Goal: Task Accomplishment & Management: Manage account settings

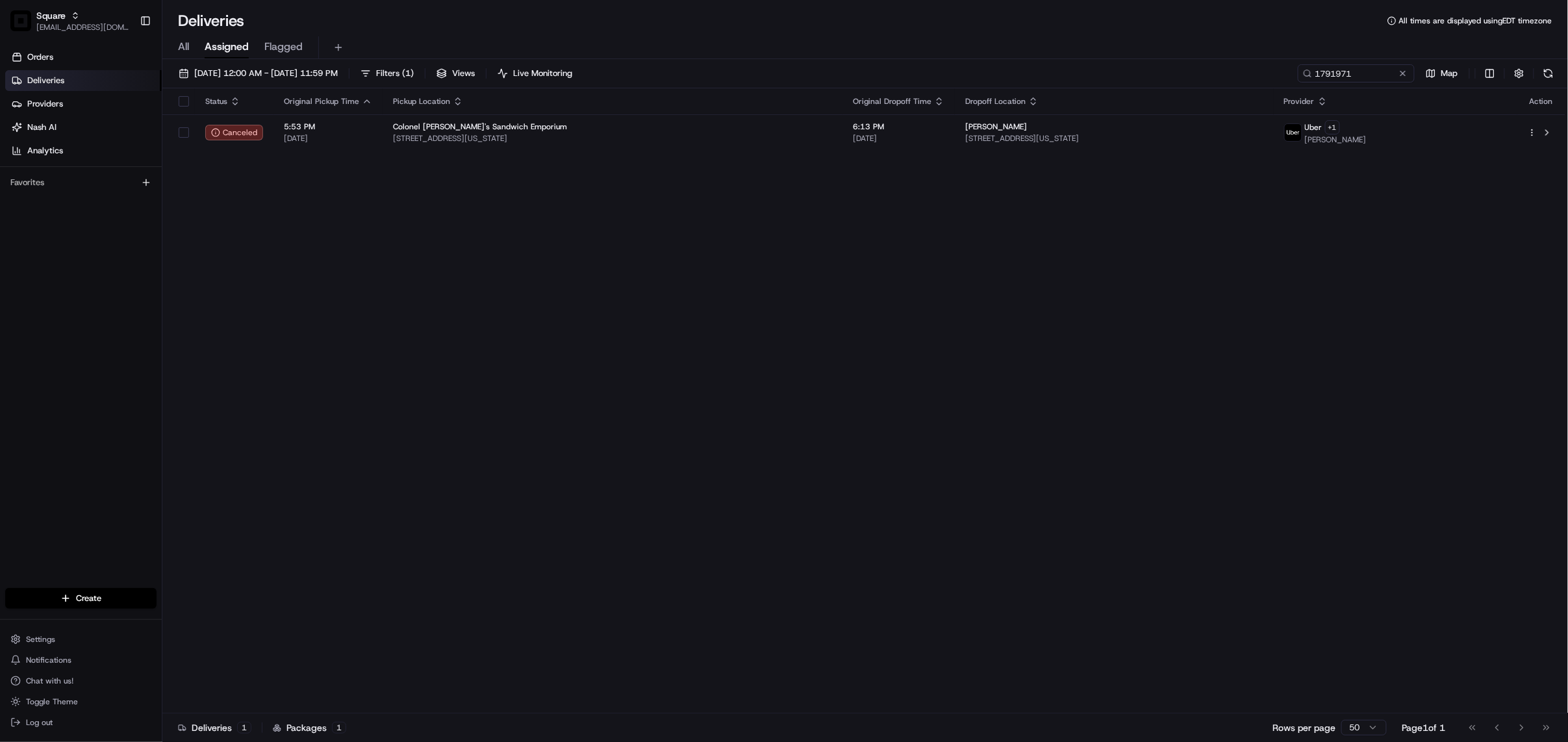
click at [458, 278] on div "Status Original Pickup Time Pickup Location Original Dropoff Time Dropoff Locat…" at bounding box center [863, 400] width 1403 height 625
click at [63, 24] on span "[EMAIL_ADDRESS][DOMAIN_NAME]" at bounding box center [83, 27] width 93 height 10
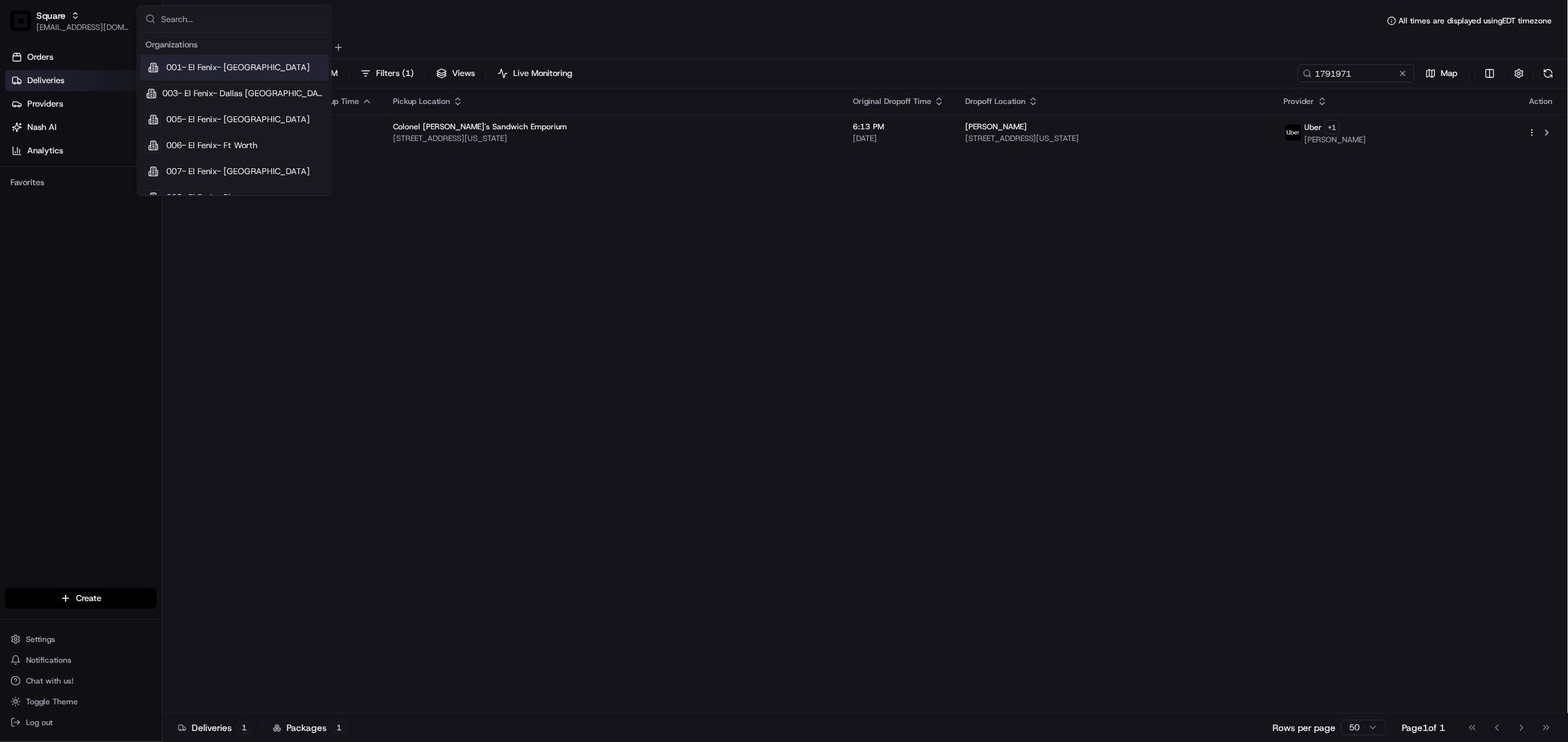
click at [270, 22] on input "text" at bounding box center [242, 19] width 162 height 26
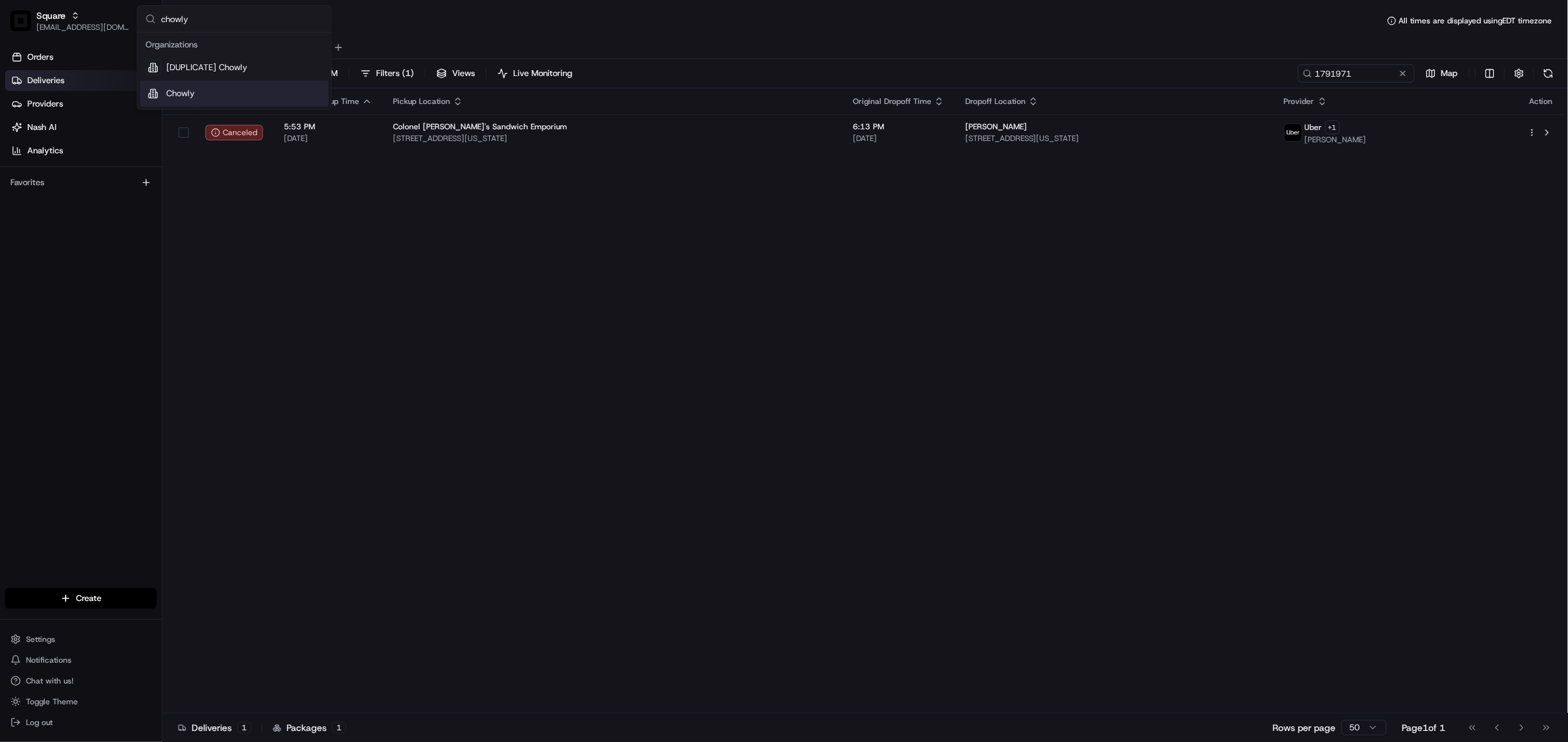
type input "chowly"
click at [187, 92] on span "Chowly" at bounding box center [180, 93] width 29 height 12
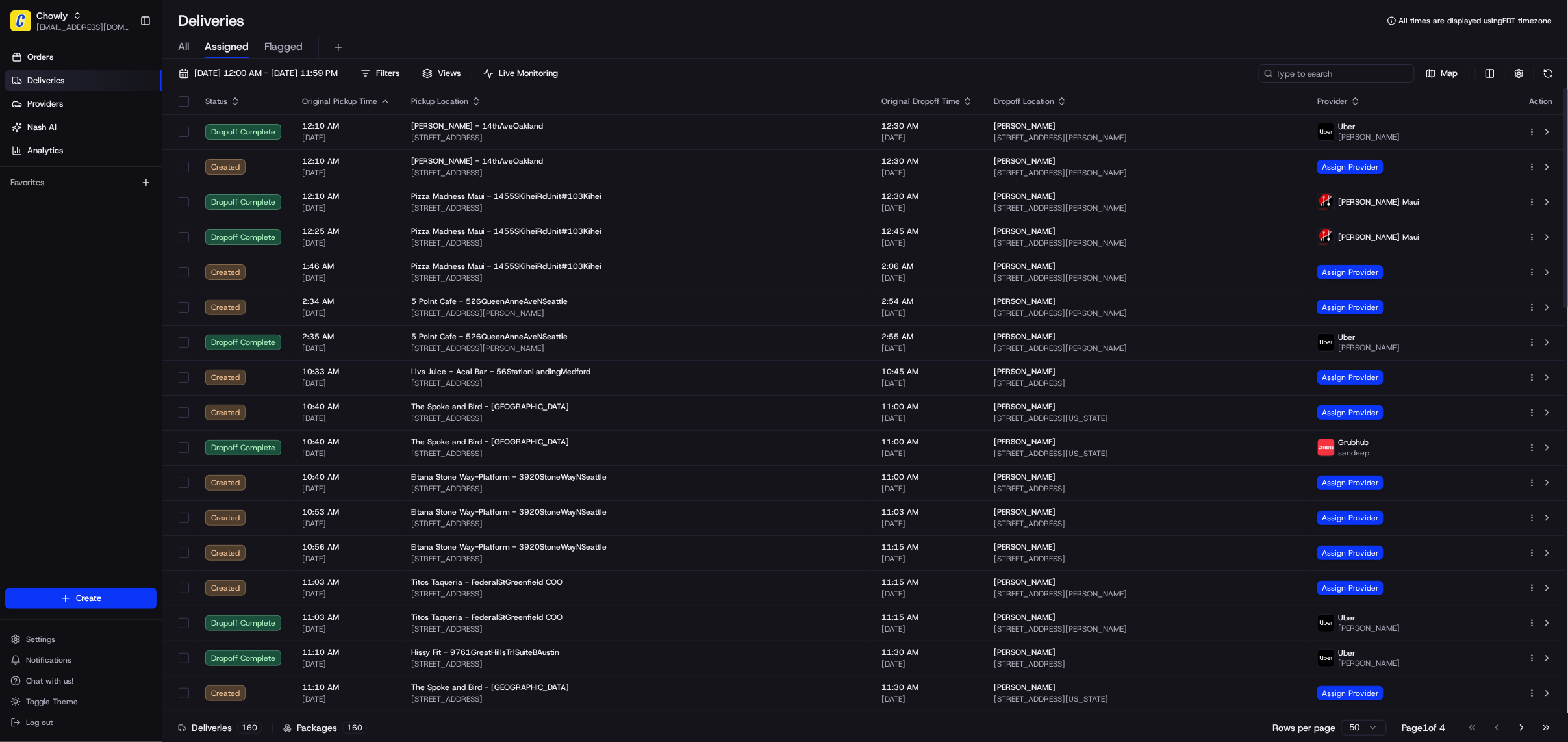
click at [1317, 65] on input at bounding box center [1337, 73] width 156 height 19
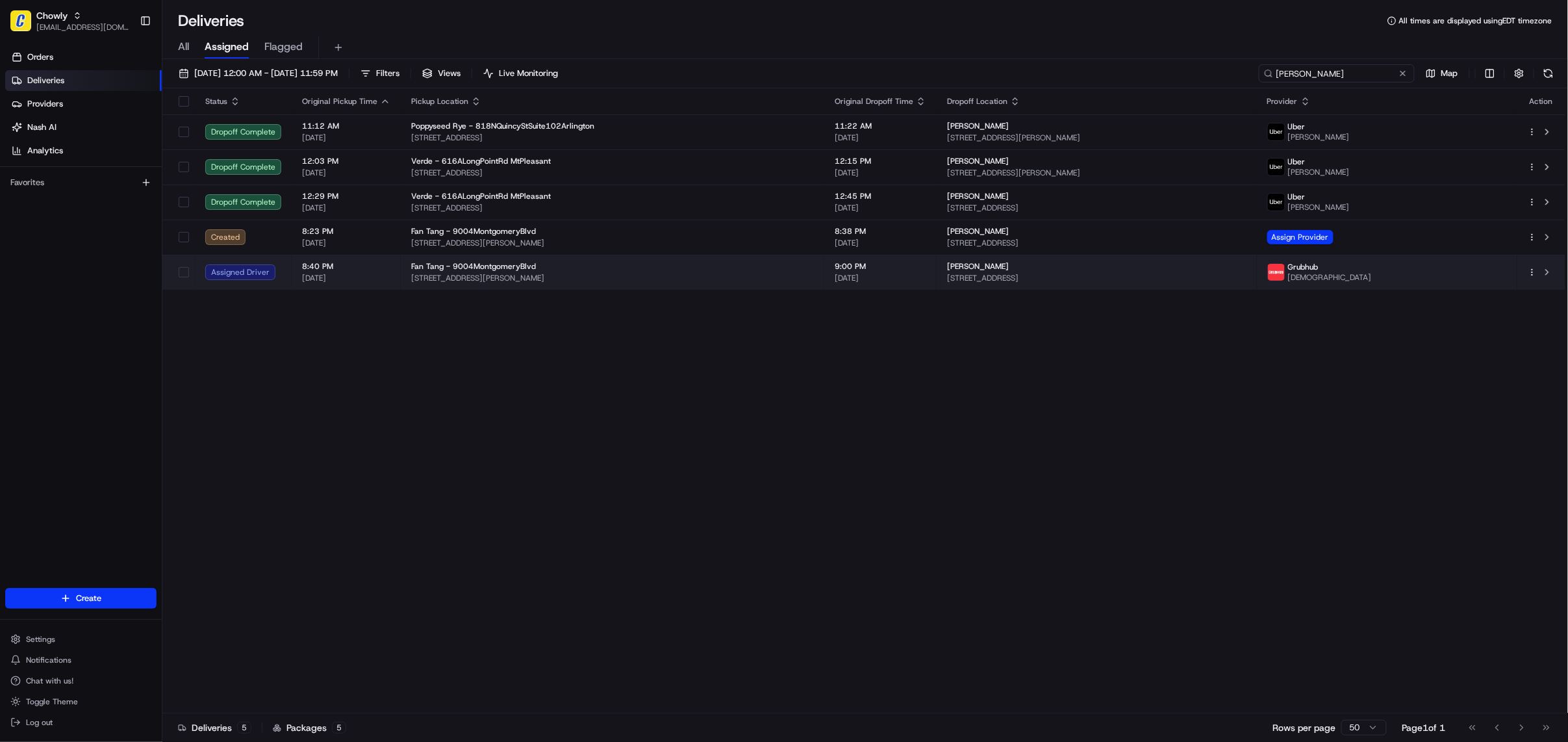
type input "steve"
click at [892, 263] on span "9:00 PM" at bounding box center [880, 266] width 92 height 10
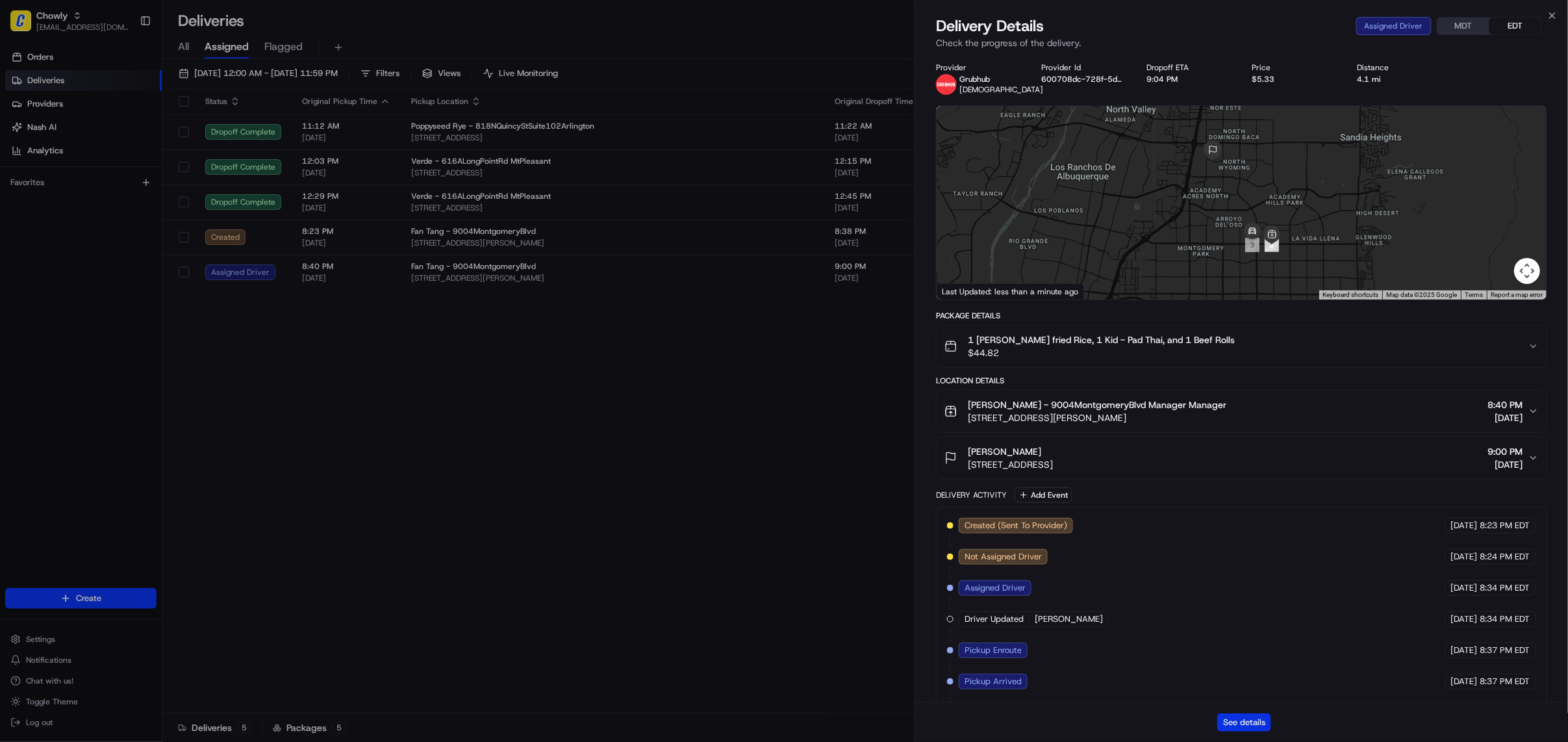
click at [1253, 720] on button "See details" at bounding box center [1244, 723] width 54 height 19
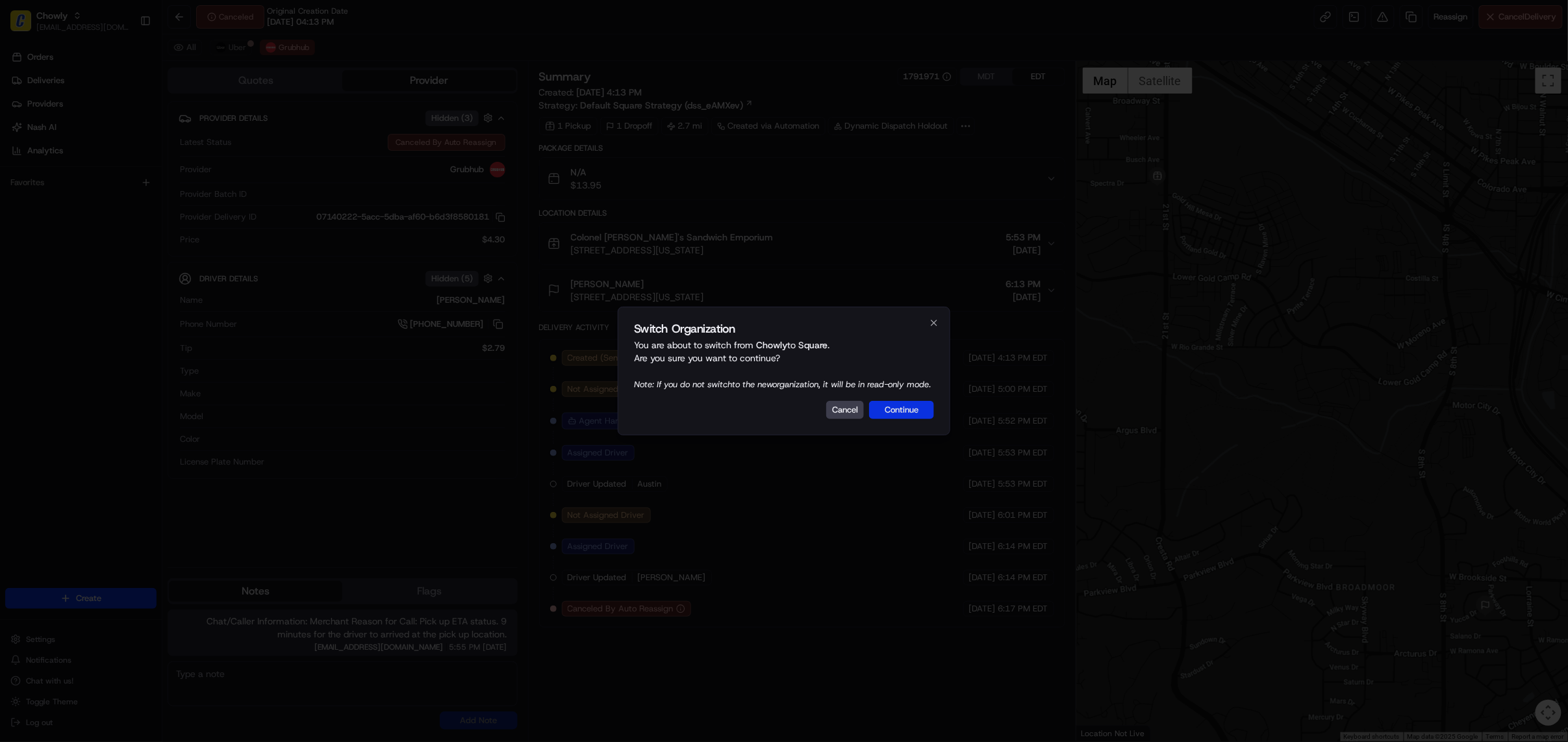
click at [906, 418] on button "Continue" at bounding box center [902, 410] width 65 height 19
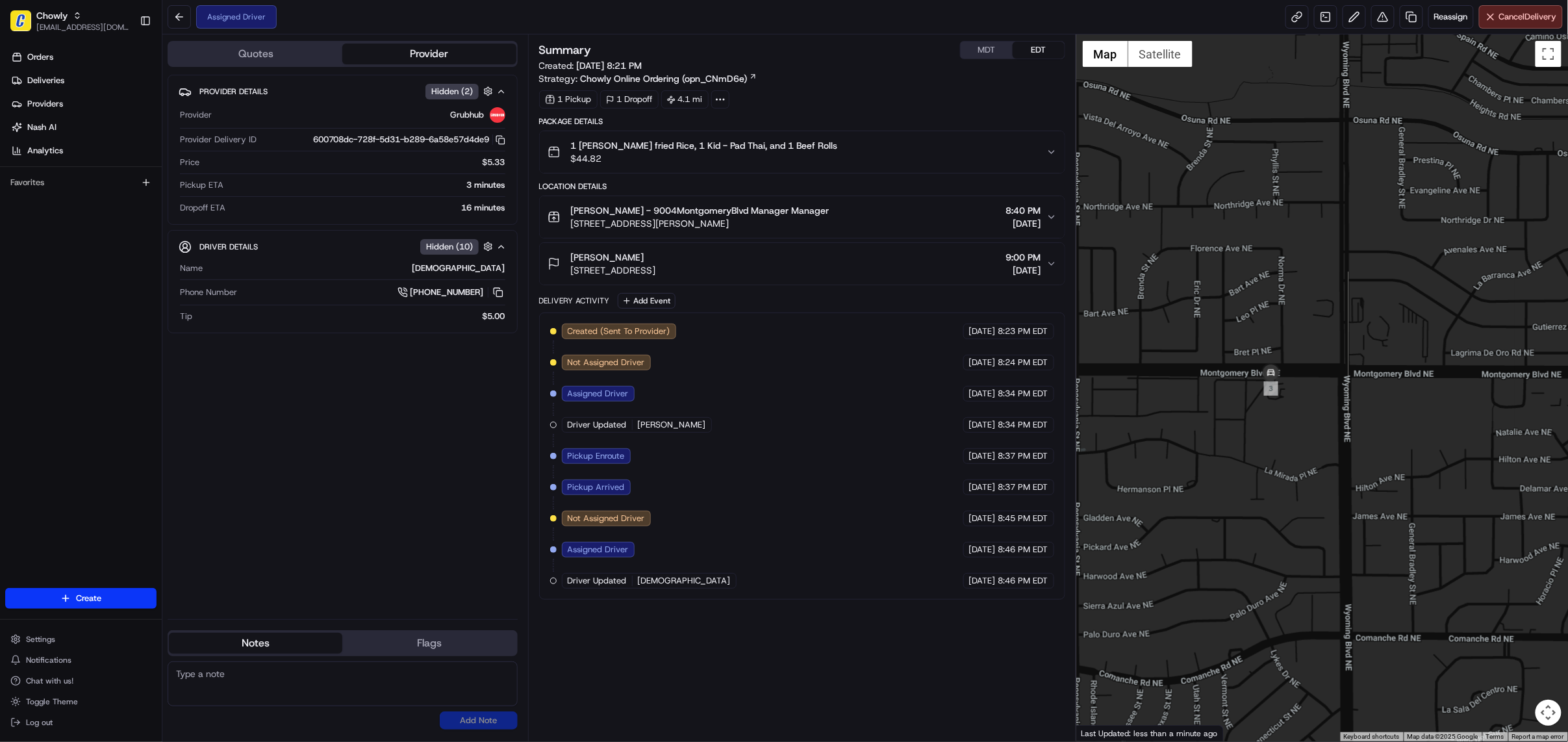
click at [1051, 222] on icon "button" at bounding box center [1051, 216] width 10 height 10
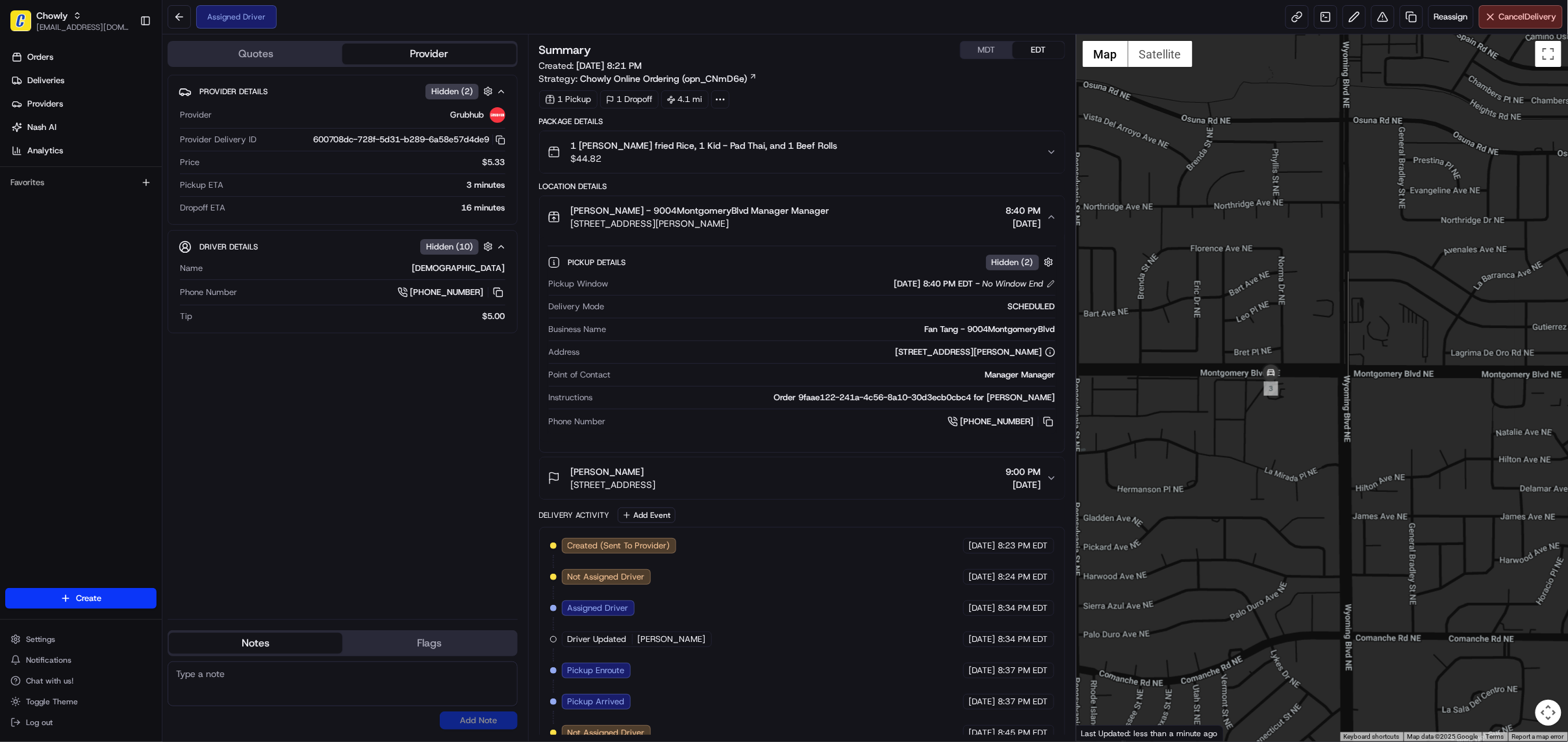
click at [1051, 222] on icon "button" at bounding box center [1051, 216] width 10 height 10
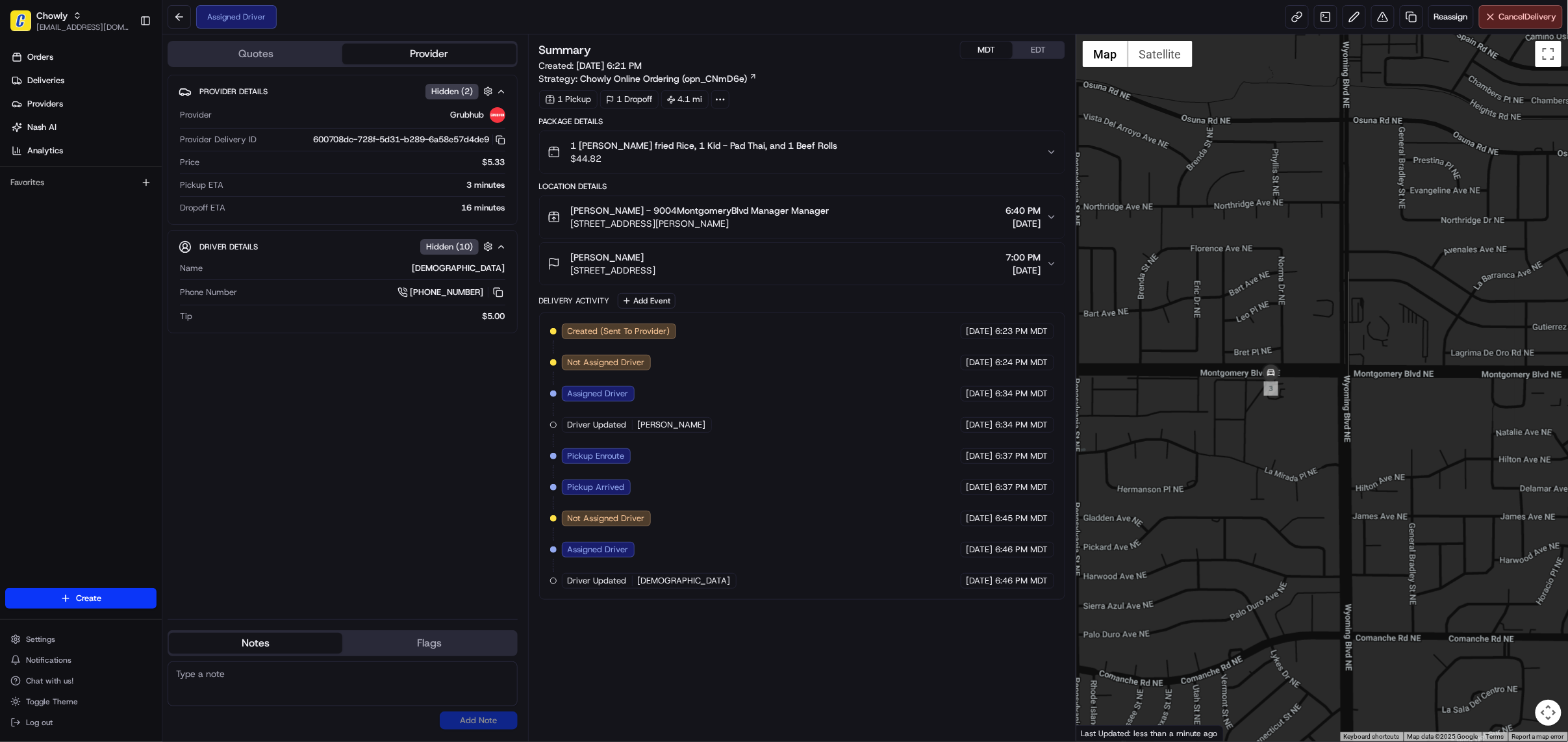
click at [979, 53] on button "MDT" at bounding box center [986, 50] width 52 height 17
click at [1051, 208] on button "Fan Tang - 9004MontgomeryBlvd Manager Manager 9004 Montgomery Blvd NE, Albuquer…" at bounding box center [801, 217] width 525 height 42
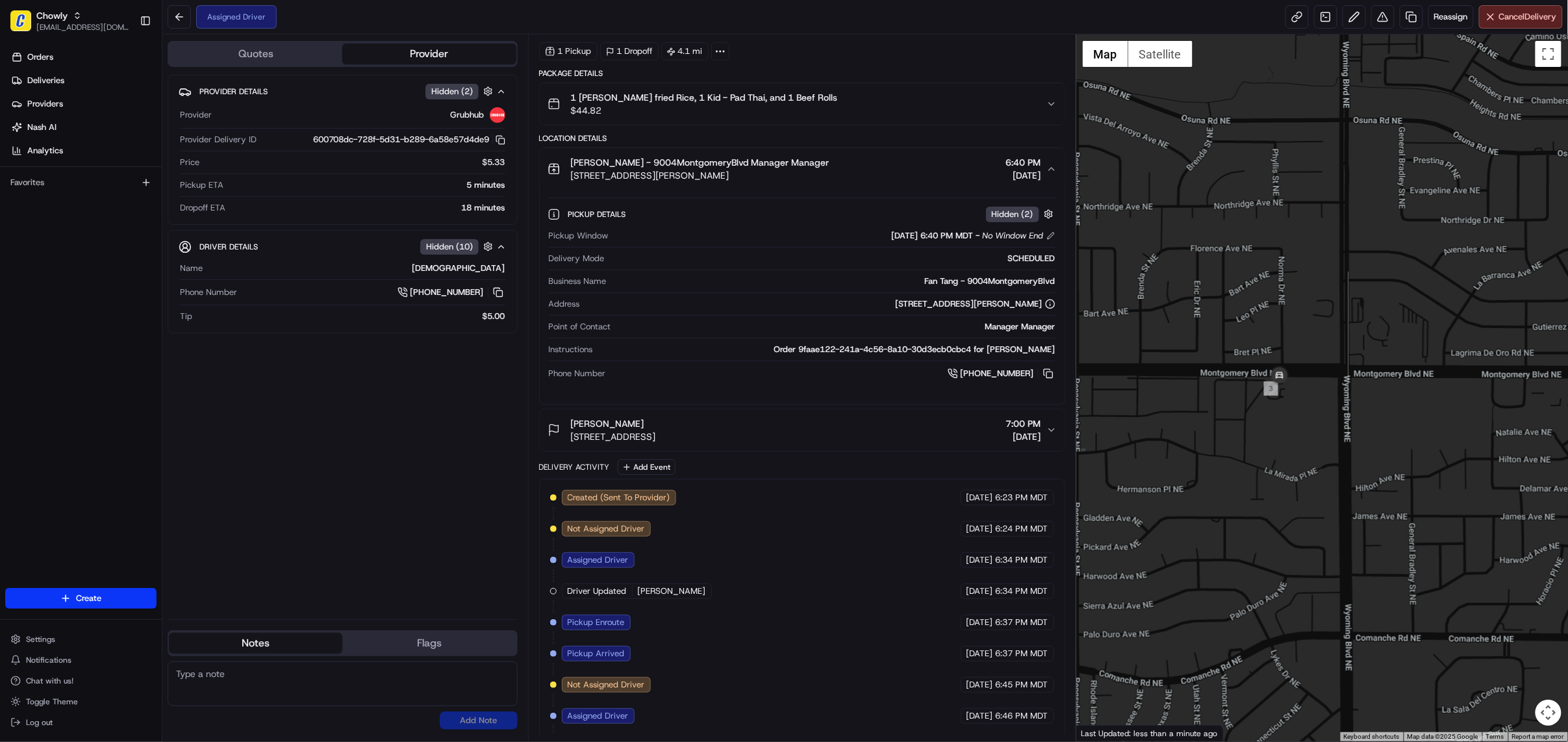
scroll to position [86, 0]
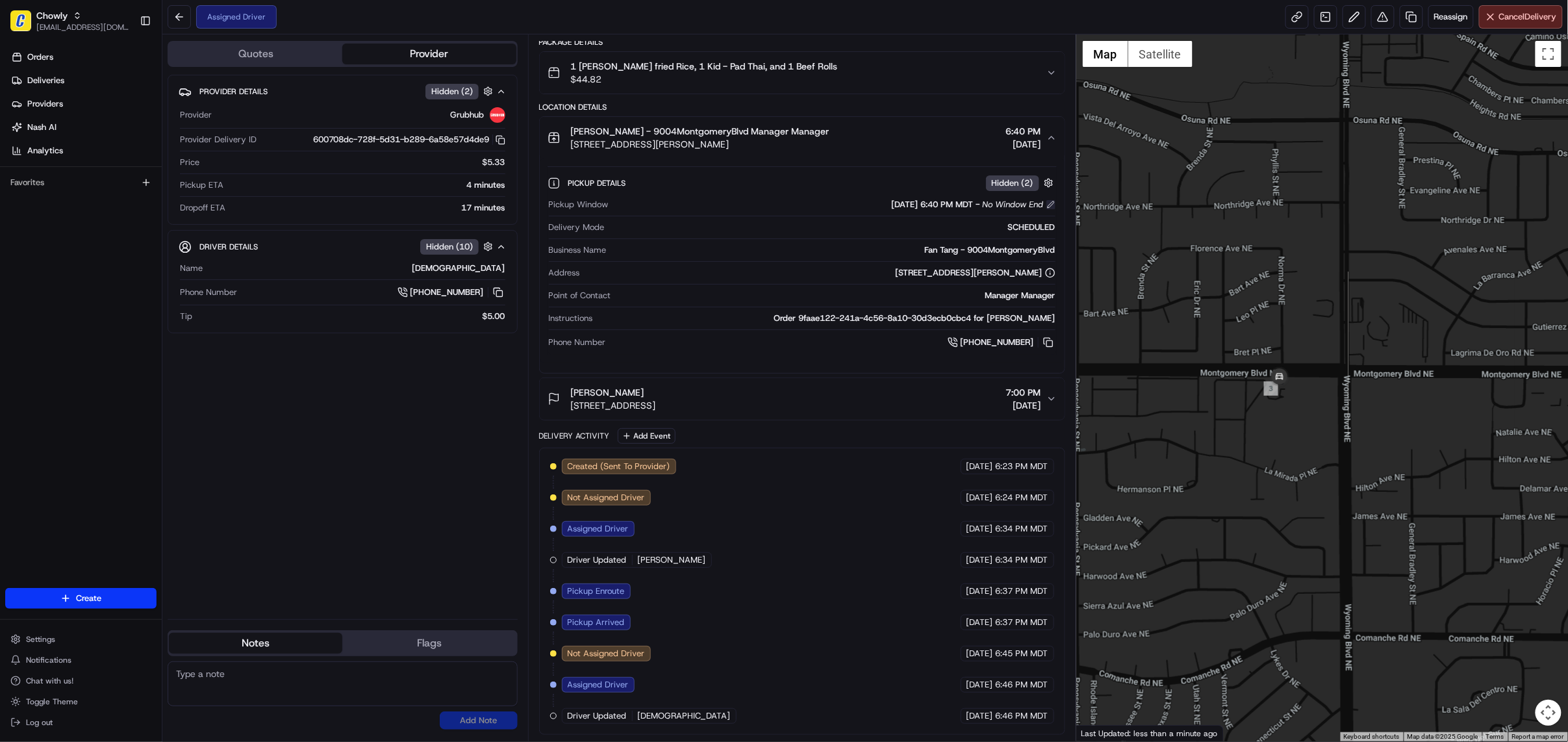
click at [1053, 200] on button at bounding box center [1051, 205] width 9 height 9
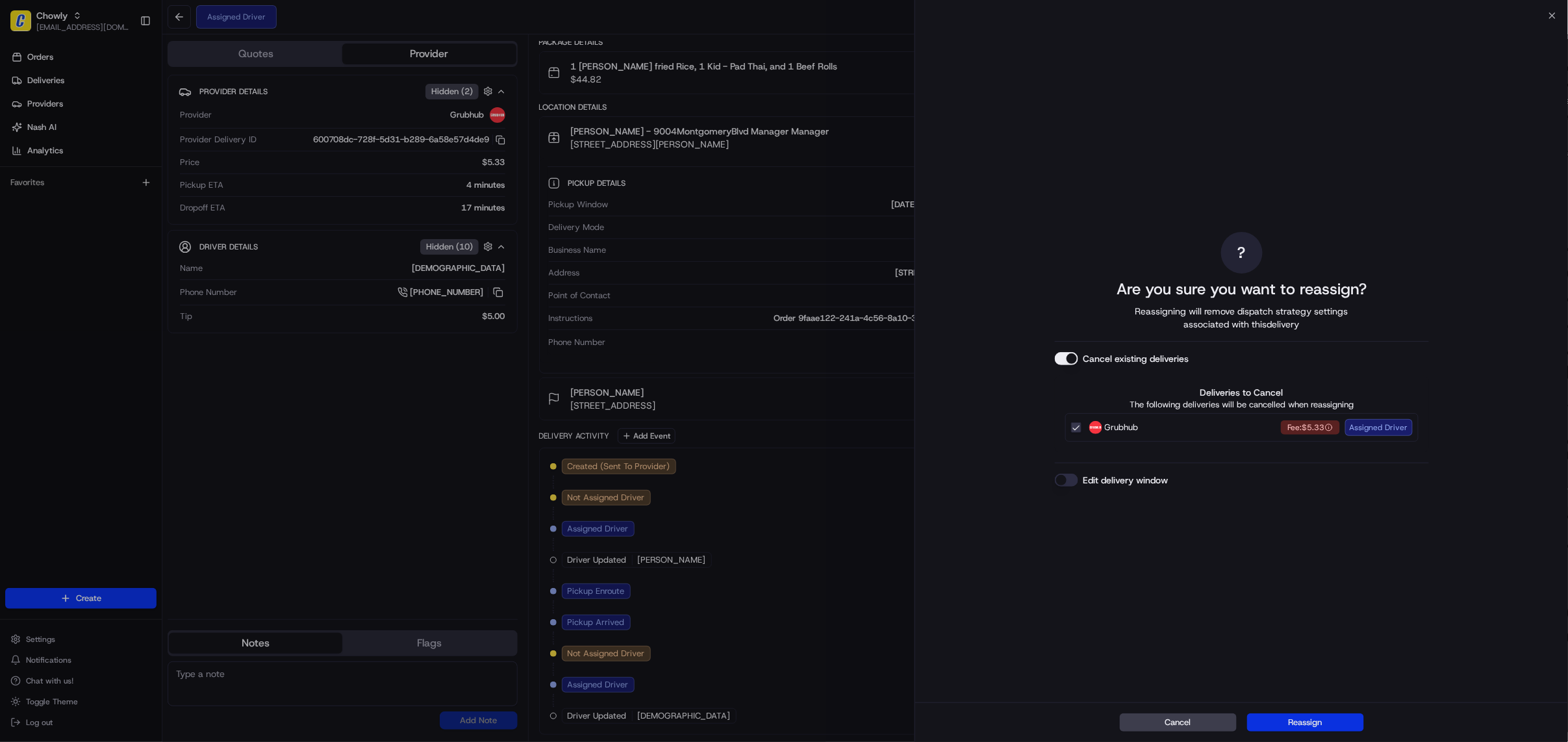
click at [1303, 723] on button "Reassign" at bounding box center [1305, 723] width 117 height 19
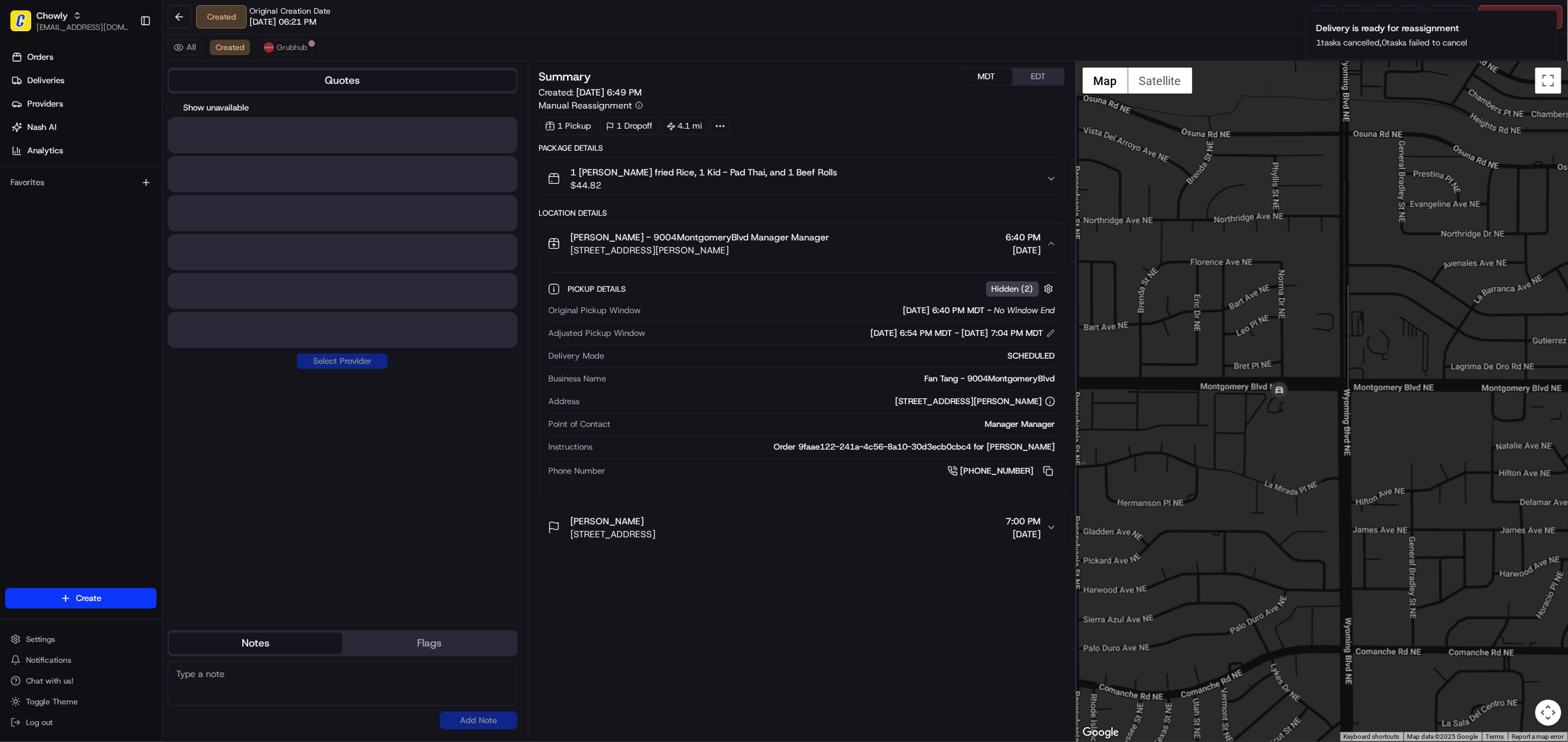
scroll to position [0, 0]
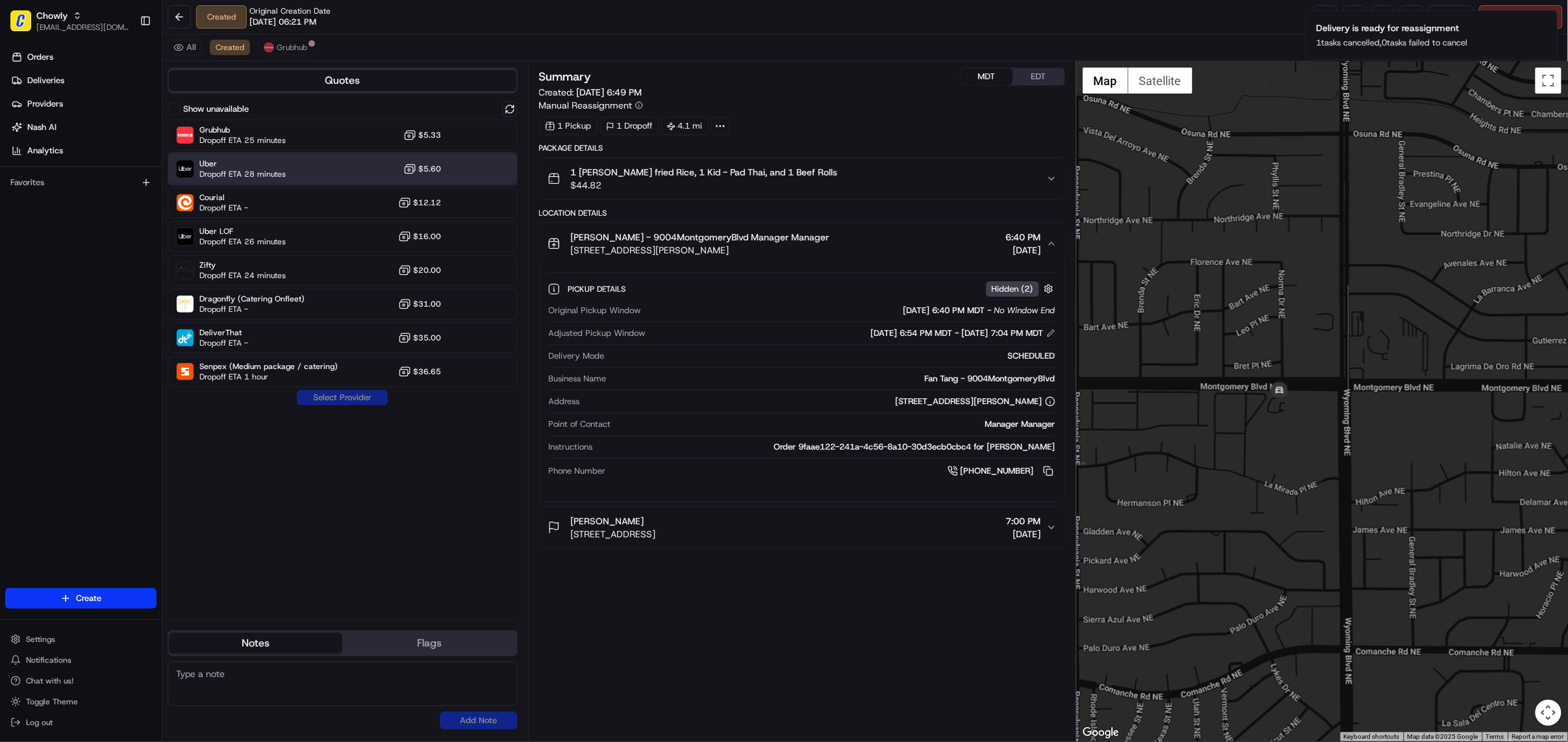
click at [328, 165] on div "Uber Dropoff ETA 28 minutes $5.60" at bounding box center [342, 168] width 350 height 31
click at [352, 403] on button "Assign Provider" at bounding box center [342, 397] width 92 height 15
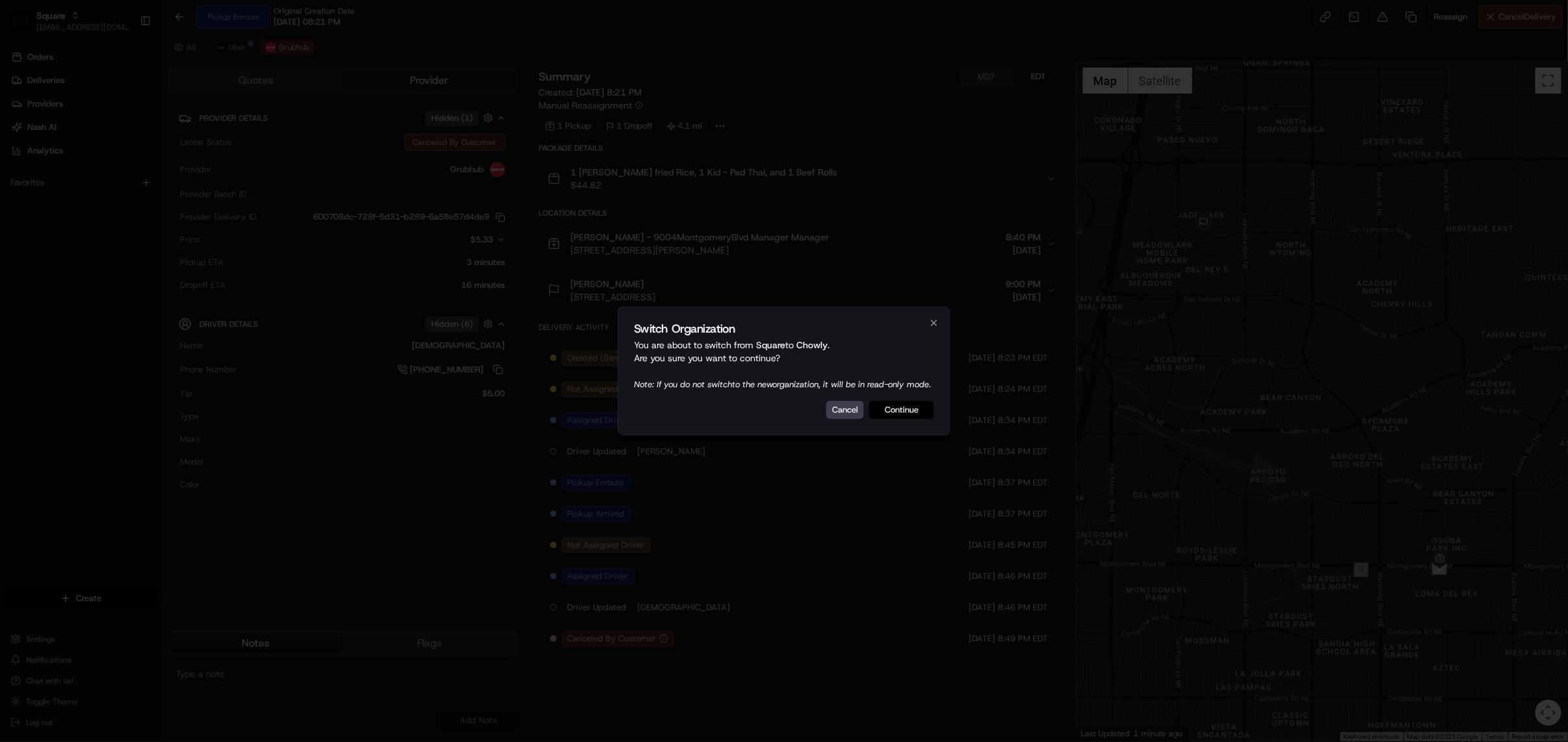
click at [910, 419] on button "Continue" at bounding box center [902, 410] width 65 height 19
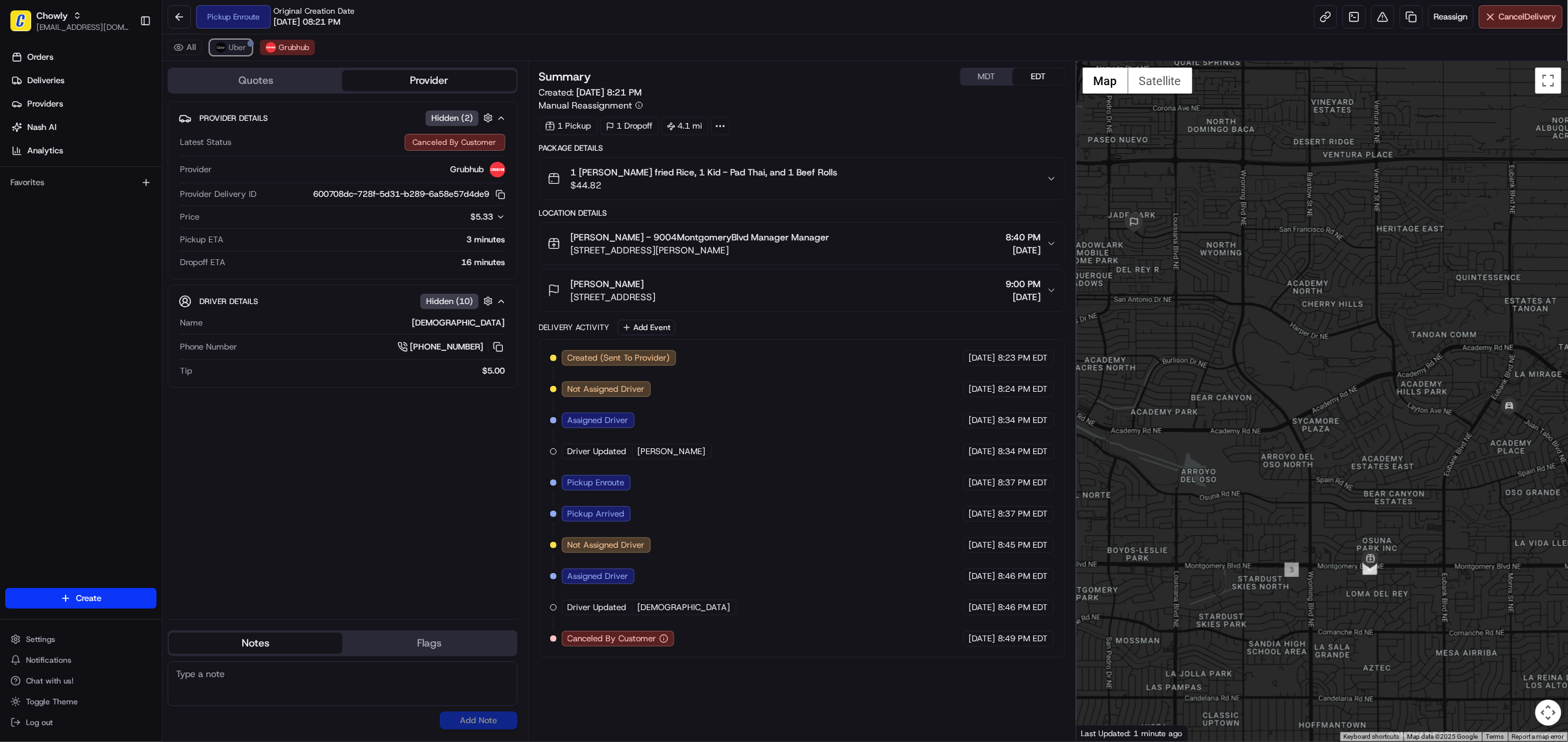
click at [238, 49] on span "Uber" at bounding box center [237, 47] width 18 height 10
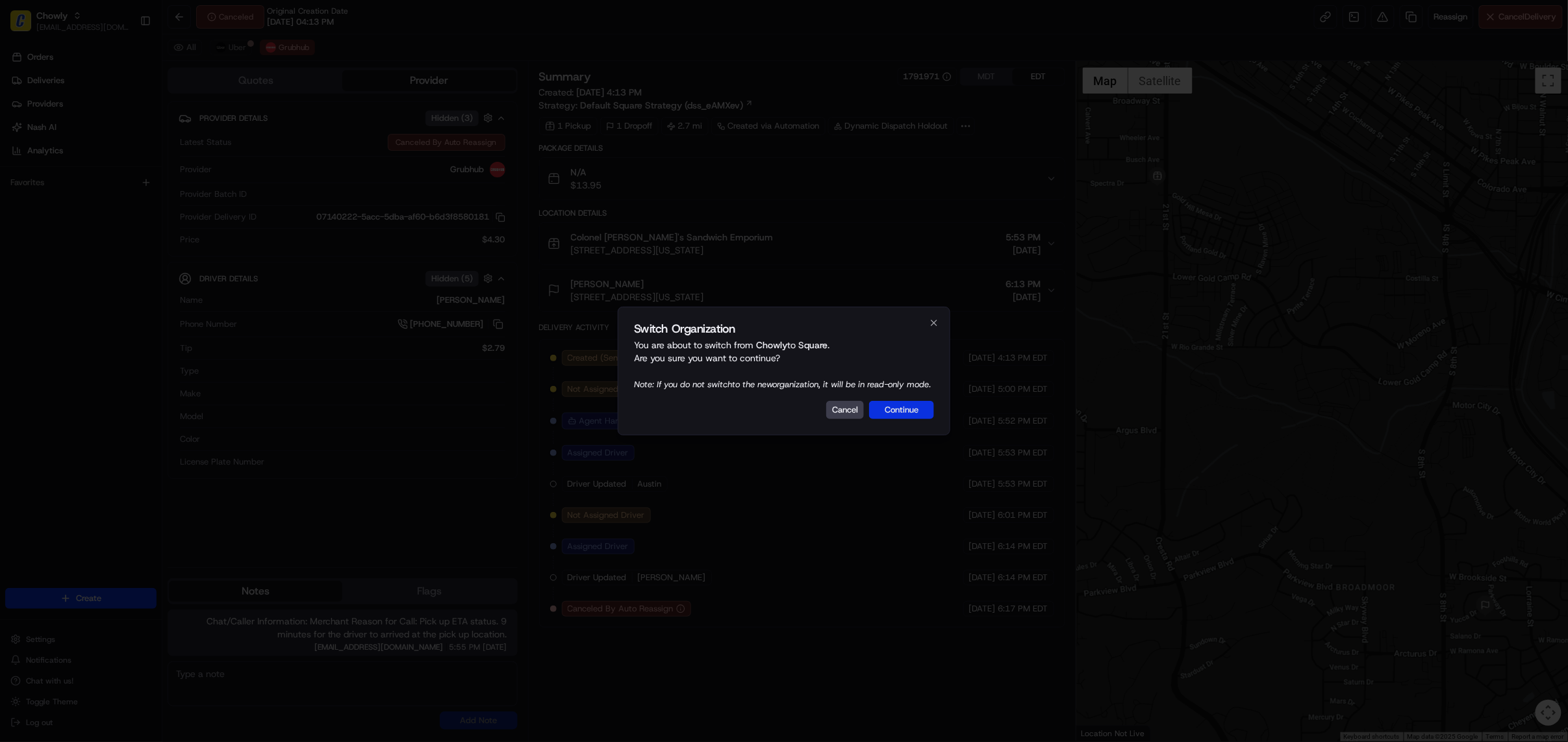
click at [903, 409] on button "Continue" at bounding box center [902, 410] width 65 height 19
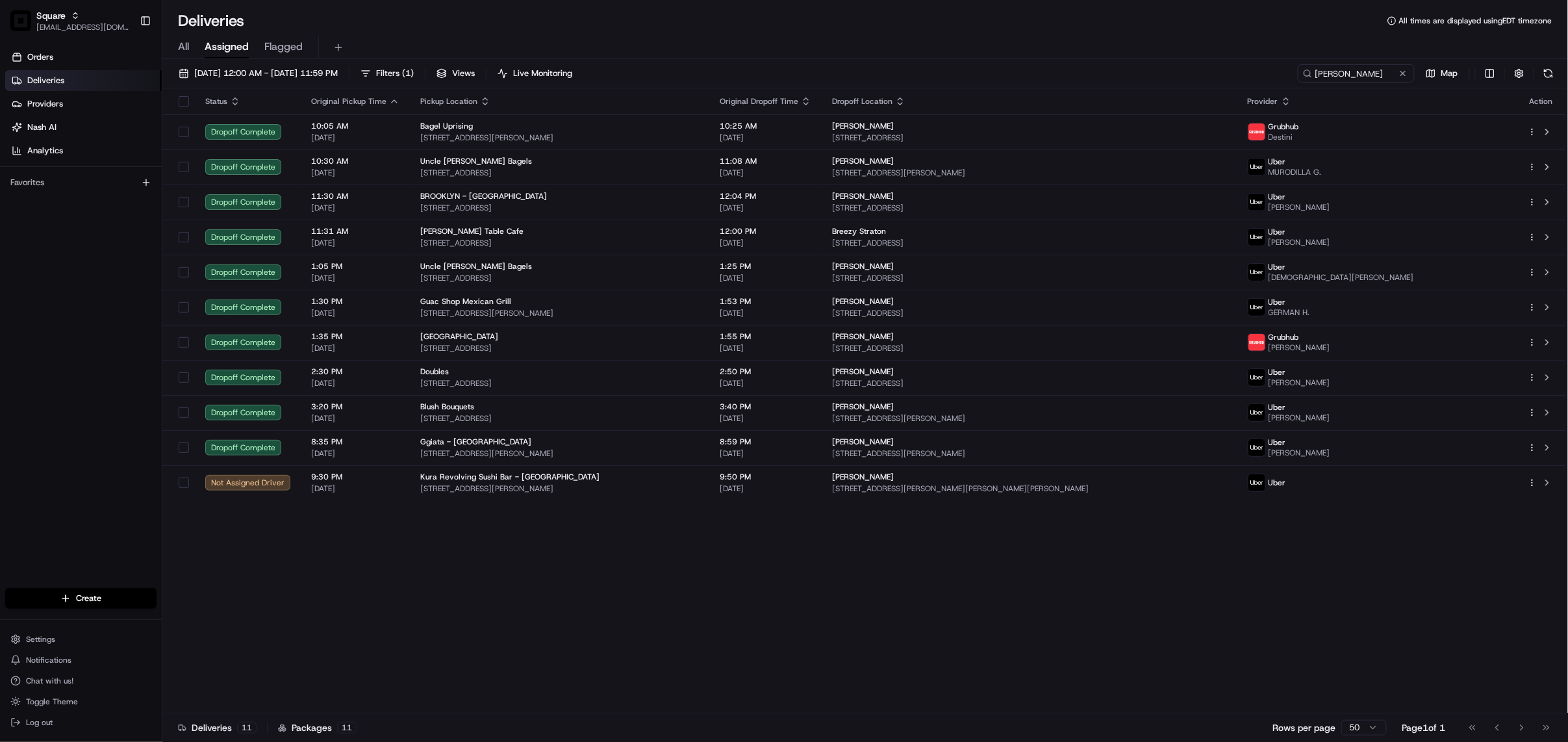
click at [770, 53] on div "All Assigned Flagged" at bounding box center [865, 47] width 1406 height 22
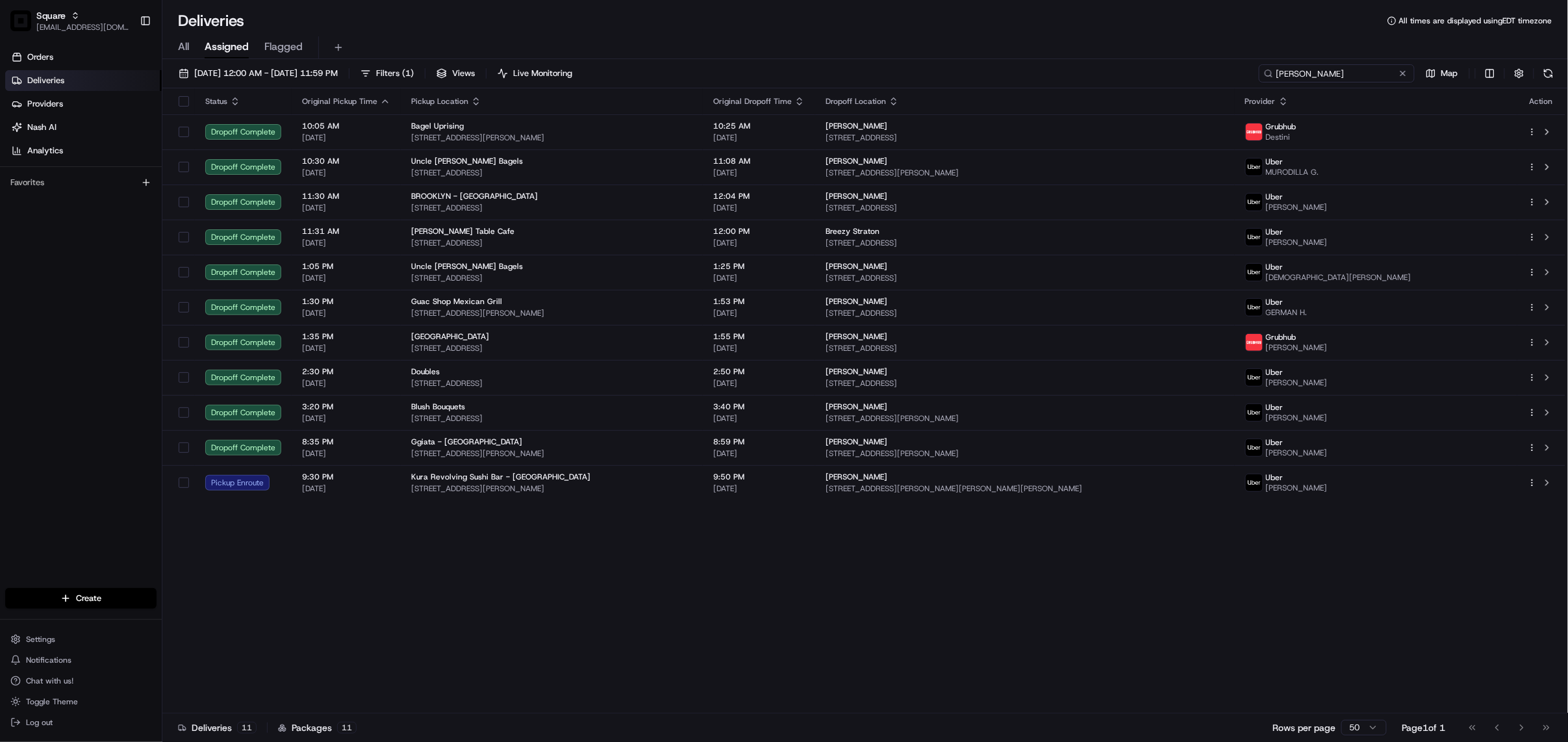
click at [1367, 70] on input "steve" at bounding box center [1337, 73] width 156 height 19
paste input "3313258"
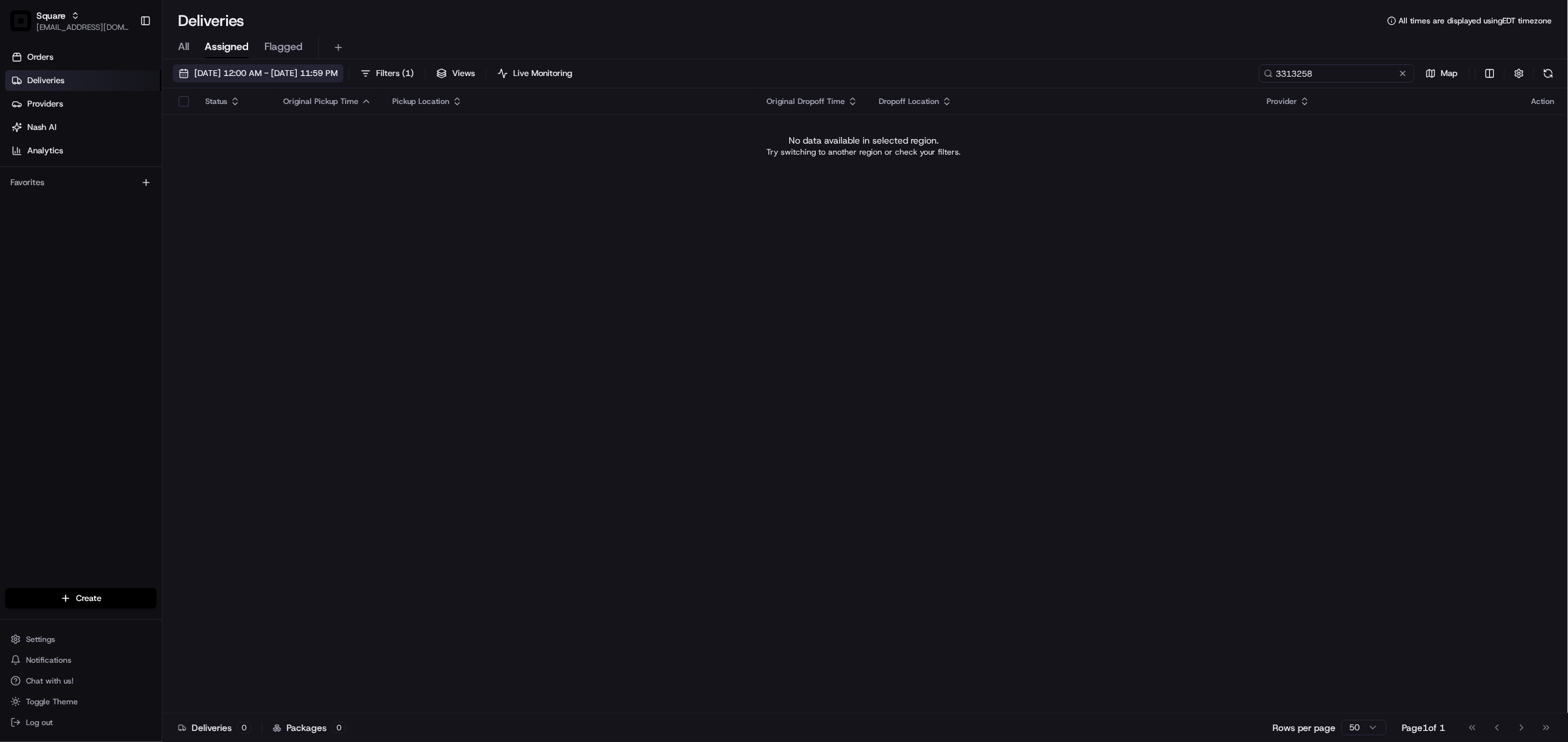
type input "3313258"
click at [311, 65] on button "08/18/2025 12:00 AM - 08/18/2025 11:59 PM" at bounding box center [258, 73] width 171 height 19
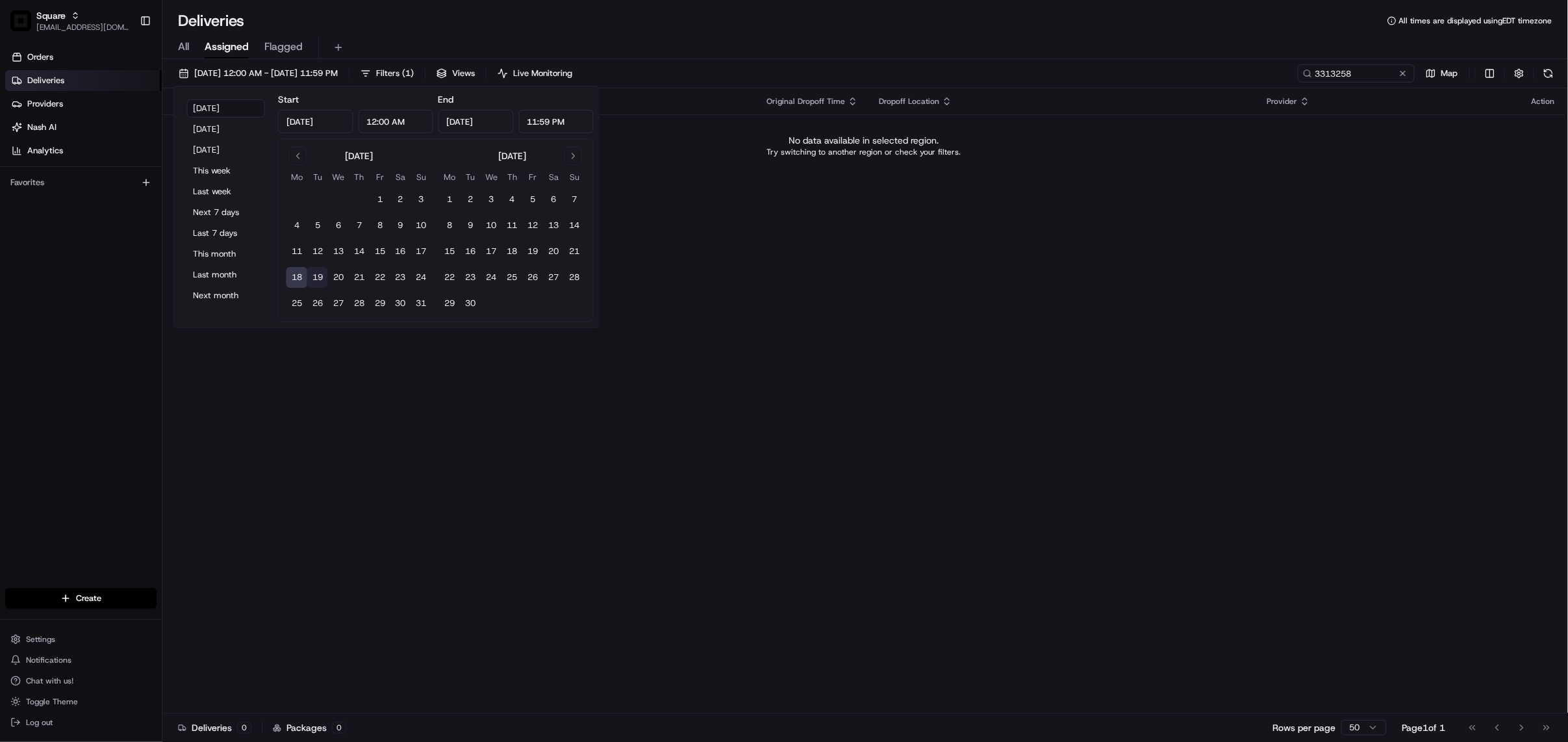
click at [315, 279] on button "19" at bounding box center [318, 277] width 21 height 21
type input "Aug 19, 2025"
click at [1065, 299] on div "Status Original Pickup Time Pickup Location Original Dropoff Time Dropoff Locat…" at bounding box center [863, 400] width 1403 height 625
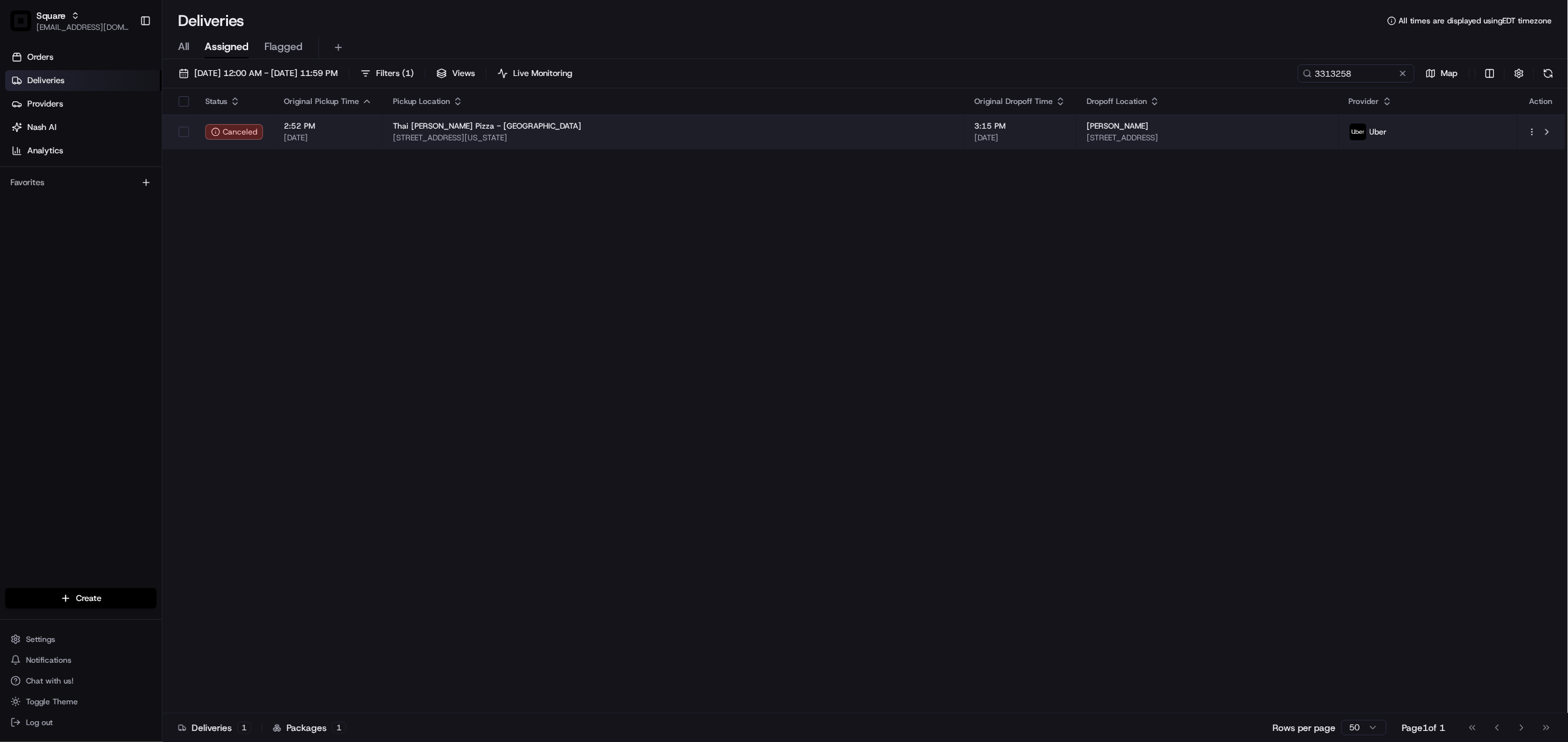
click at [770, 130] on div "Thai [PERSON_NAME] Pizza - [GEOGRAPHIC_DATA]" at bounding box center [672, 125] width 560 height 10
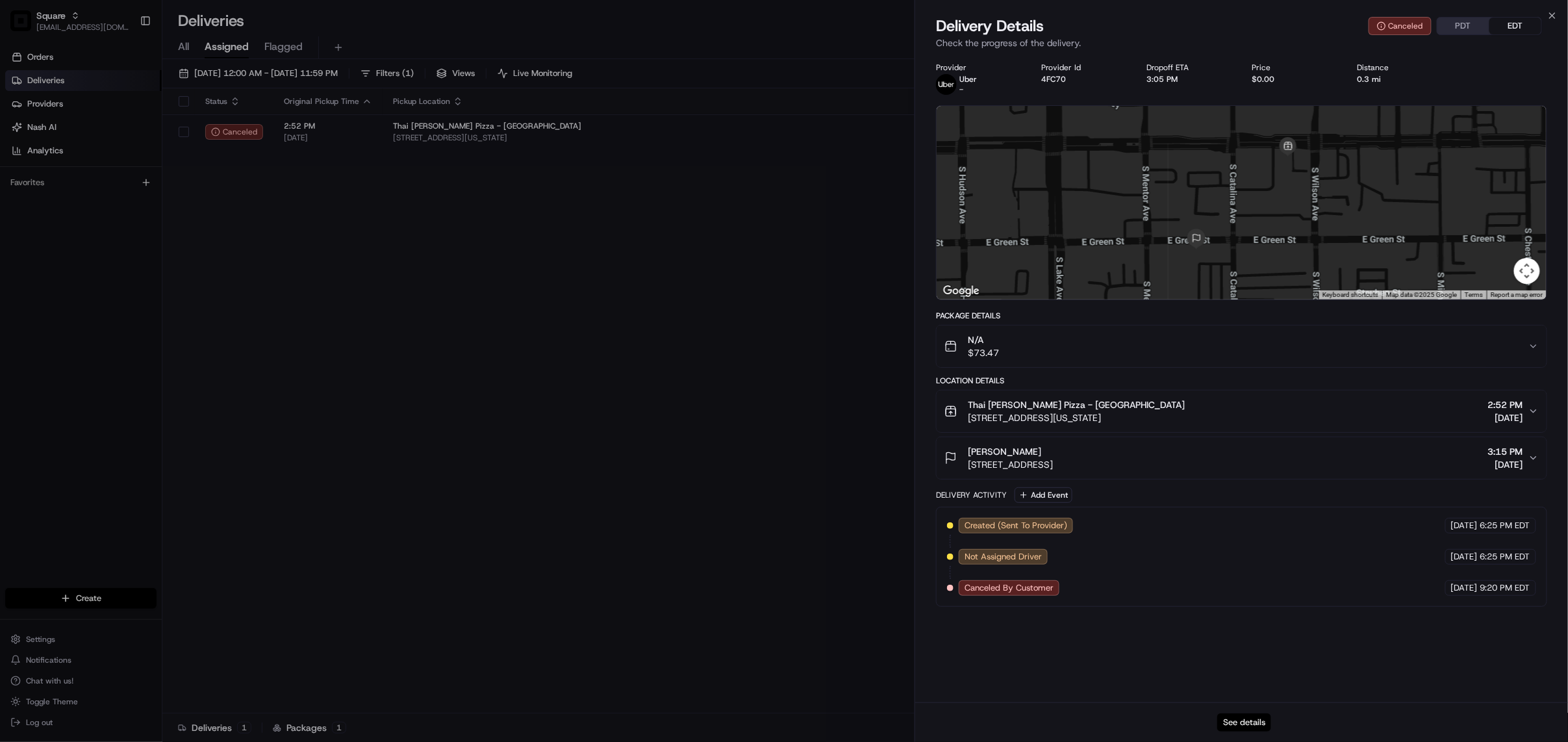
click at [1248, 721] on button "See details" at bounding box center [1244, 723] width 54 height 19
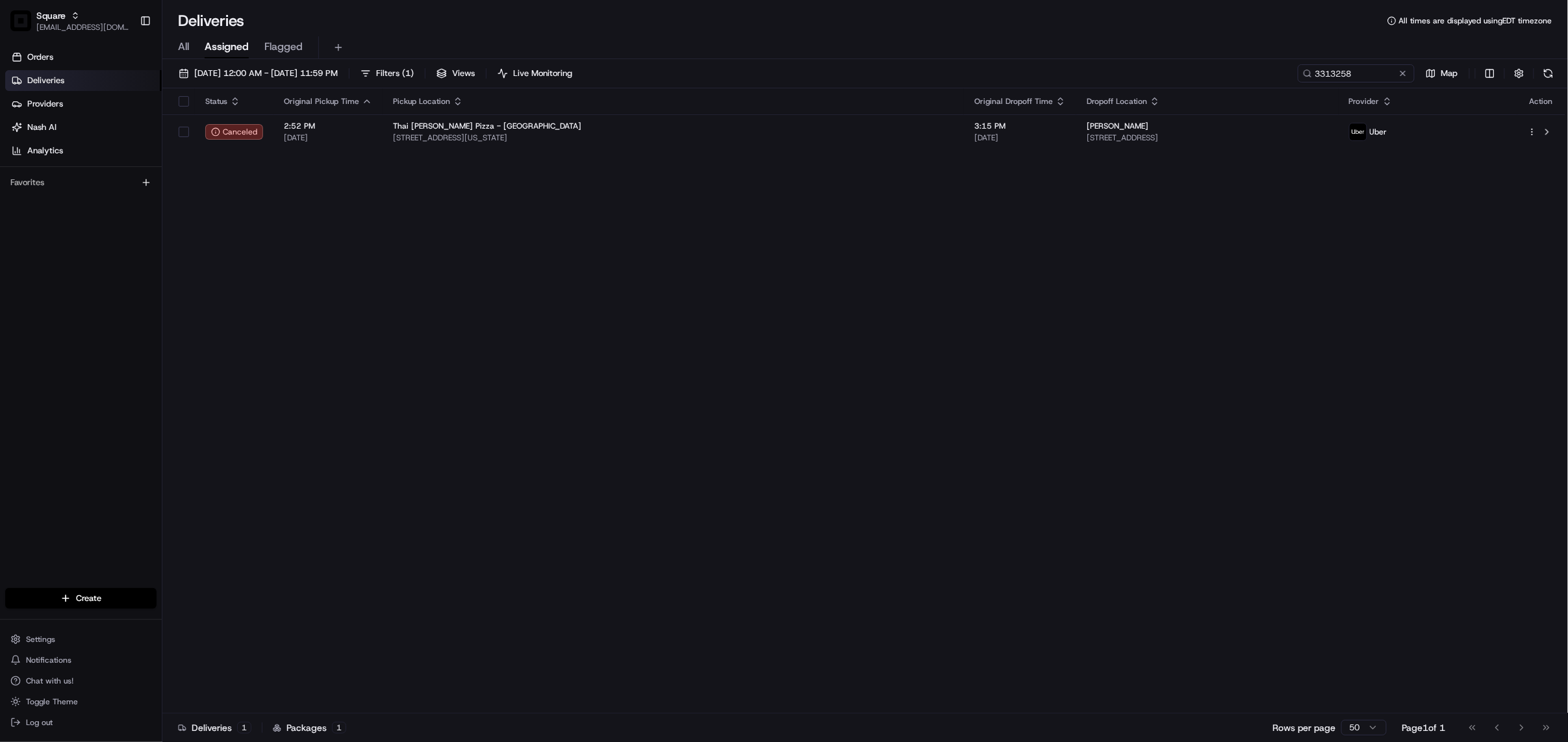
click at [573, 141] on span "[STREET_ADDRESS][US_STATE]" at bounding box center [672, 137] width 560 height 10
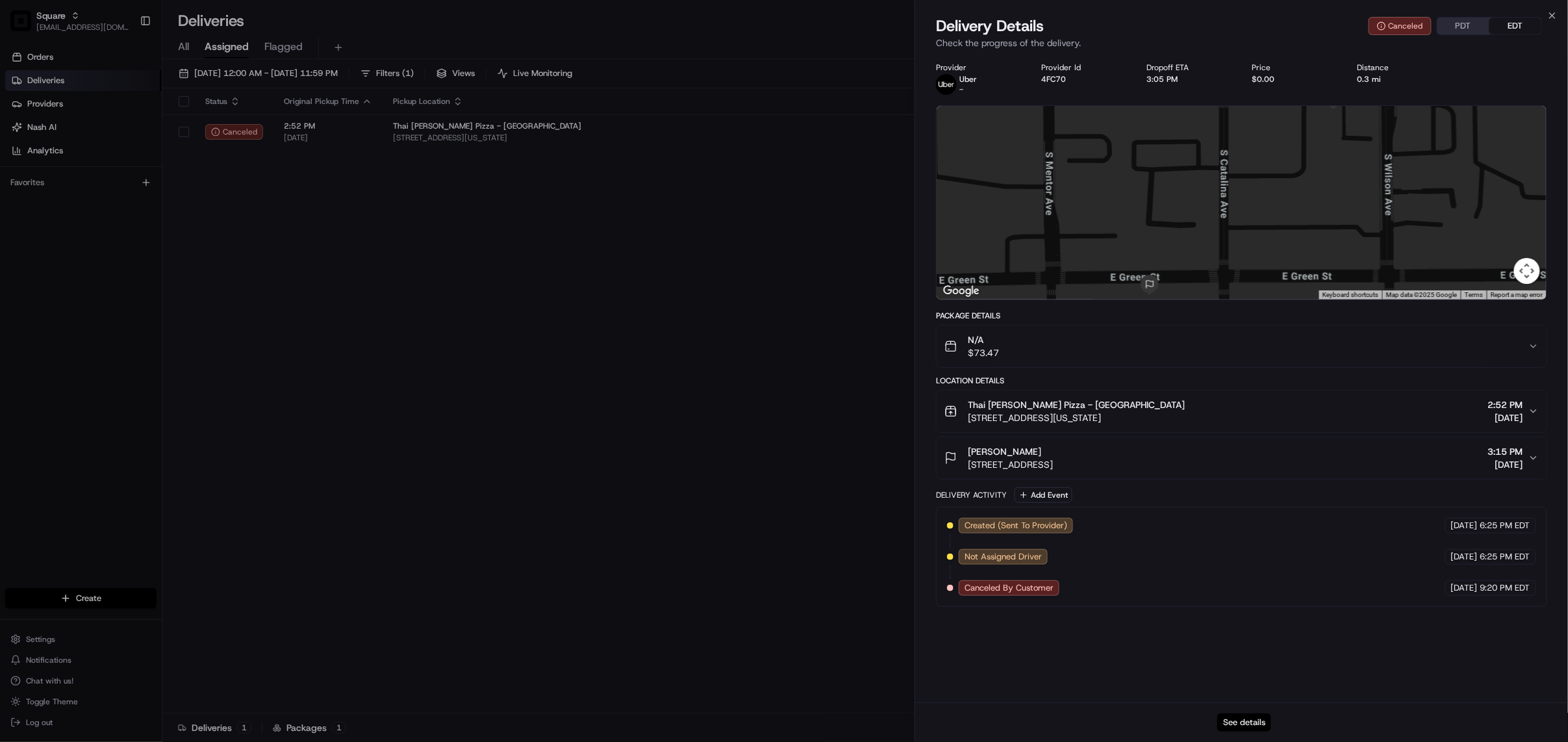
click at [1240, 723] on button "See details" at bounding box center [1244, 723] width 54 height 19
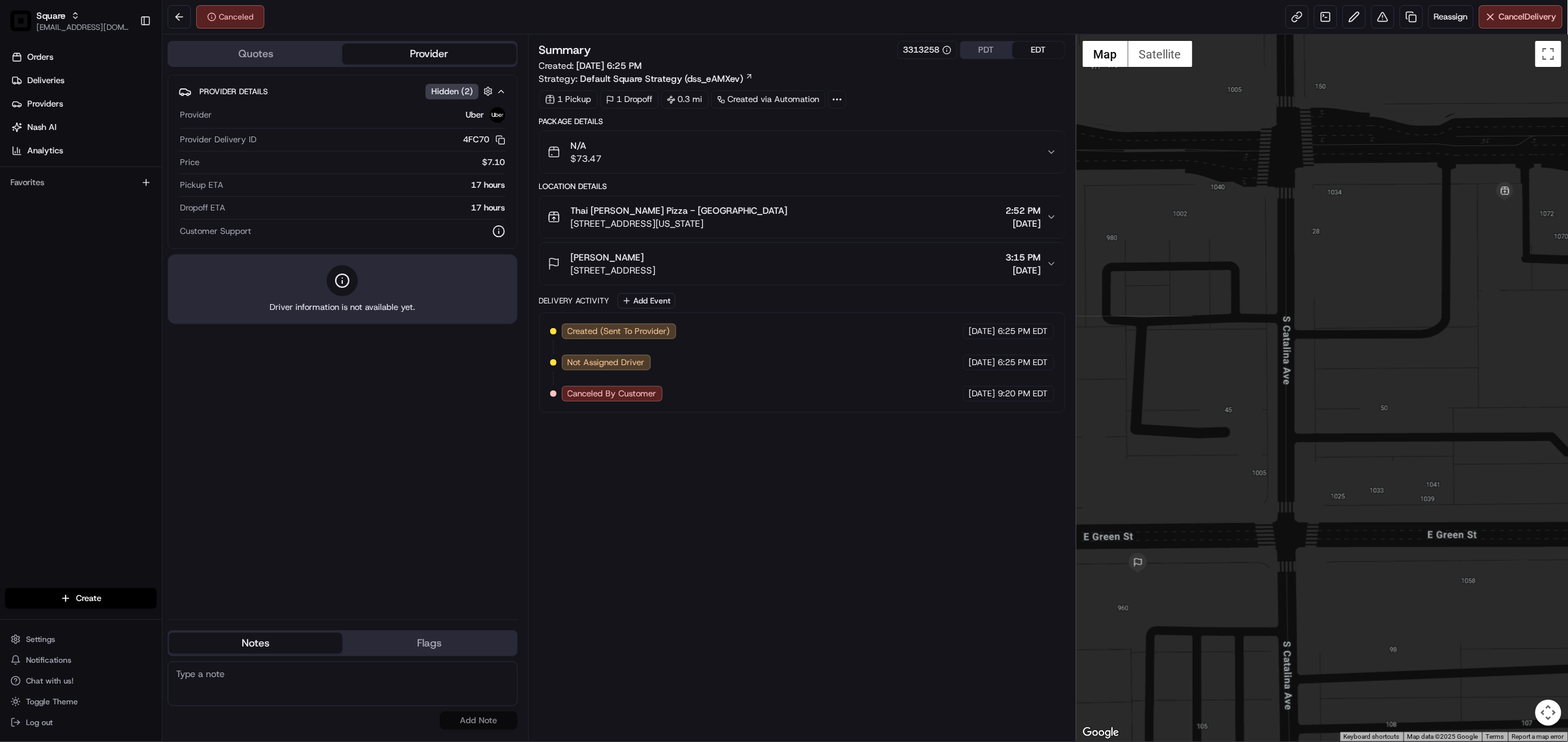
click at [1053, 217] on icon "button" at bounding box center [1051, 216] width 10 height 10
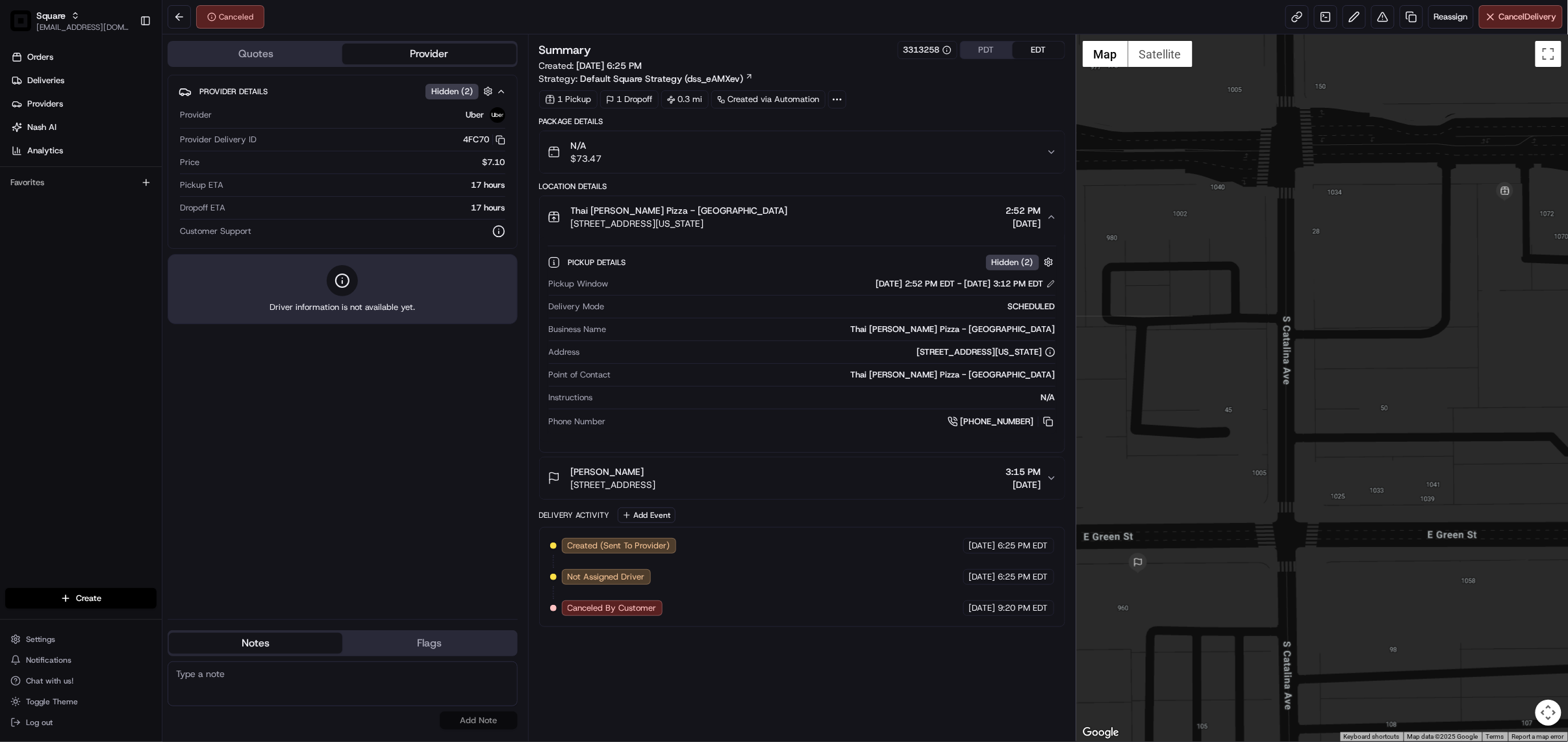
click at [978, 47] on button "PDT" at bounding box center [986, 50] width 52 height 17
click at [1408, 13] on link at bounding box center [1411, 17] width 23 height 23
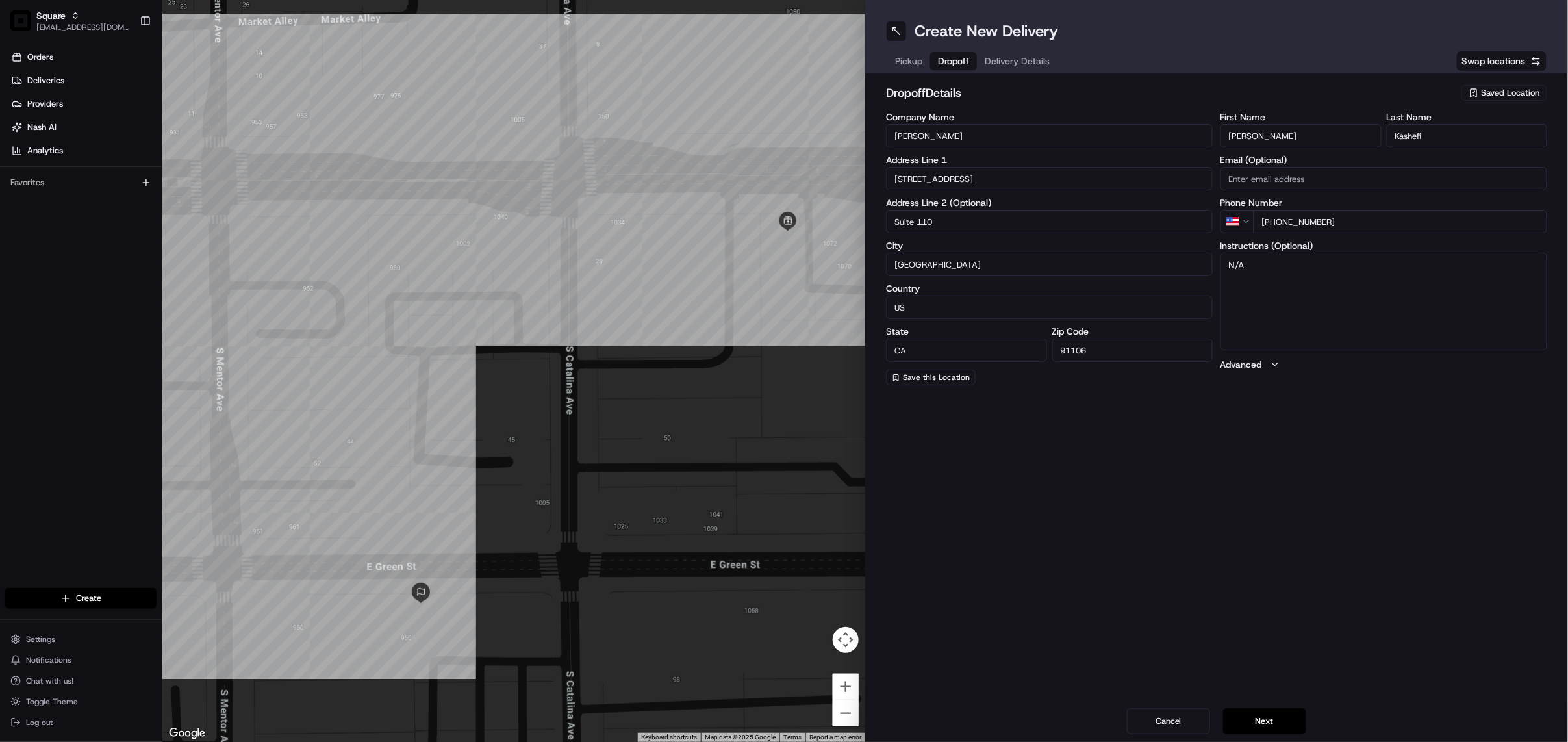
click at [959, 63] on span "Dropoff" at bounding box center [954, 61] width 31 height 13
click at [1012, 63] on span "Delivery Details" at bounding box center [1017, 61] width 65 height 13
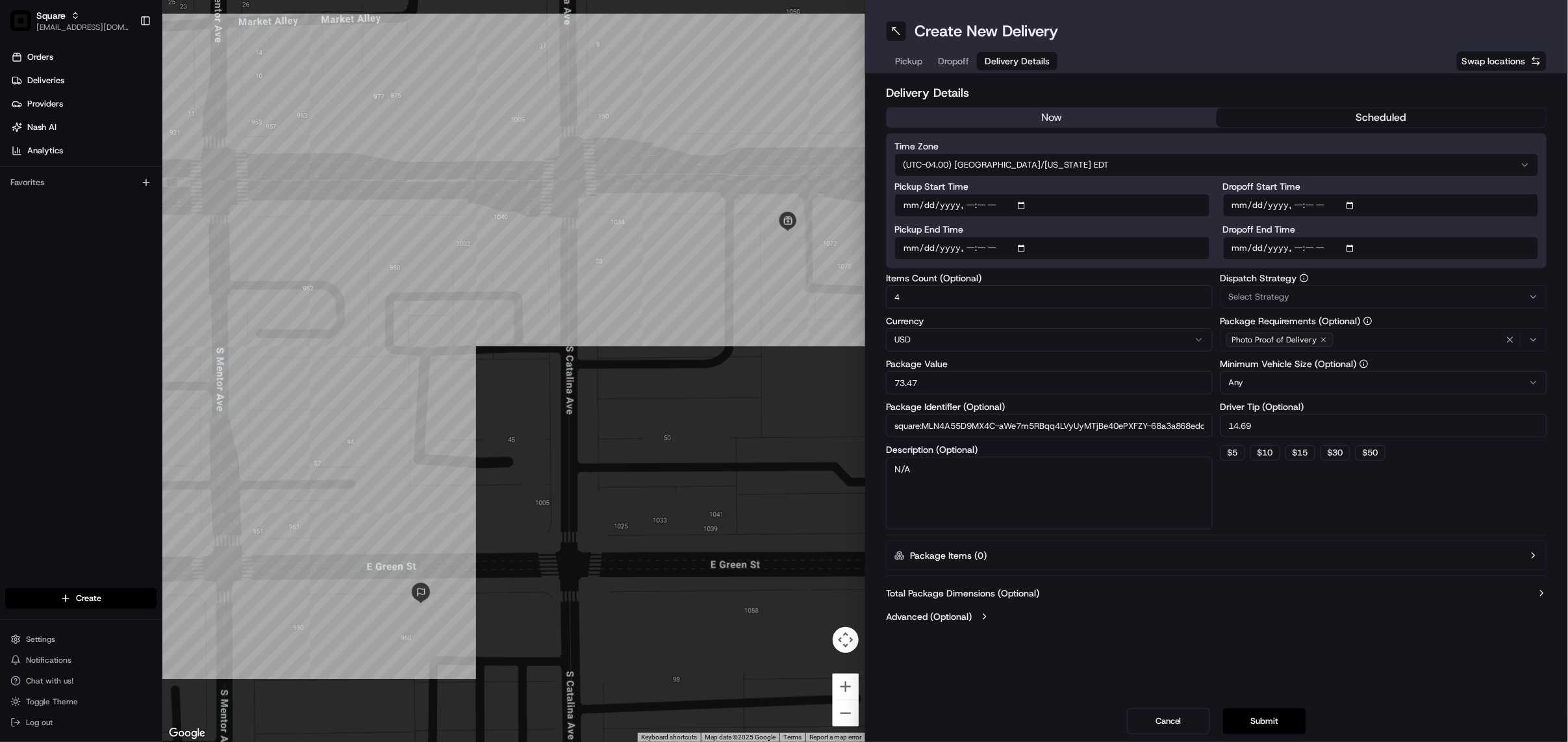
click at [1050, 162] on html "Square jespique@nashhelp.com Toggle Sidebar Orders Deliveries Providers Nash AI…" at bounding box center [784, 371] width 1568 height 742
click at [1019, 209] on input "Pickup Start Time" at bounding box center [1052, 205] width 315 height 23
type input "2025-08-19T11:50"
click at [1261, 99] on h2 "Delivery Details" at bounding box center [1216, 93] width 662 height 19
click at [1029, 250] on input "Pickup End Time" at bounding box center [1052, 248] width 315 height 23
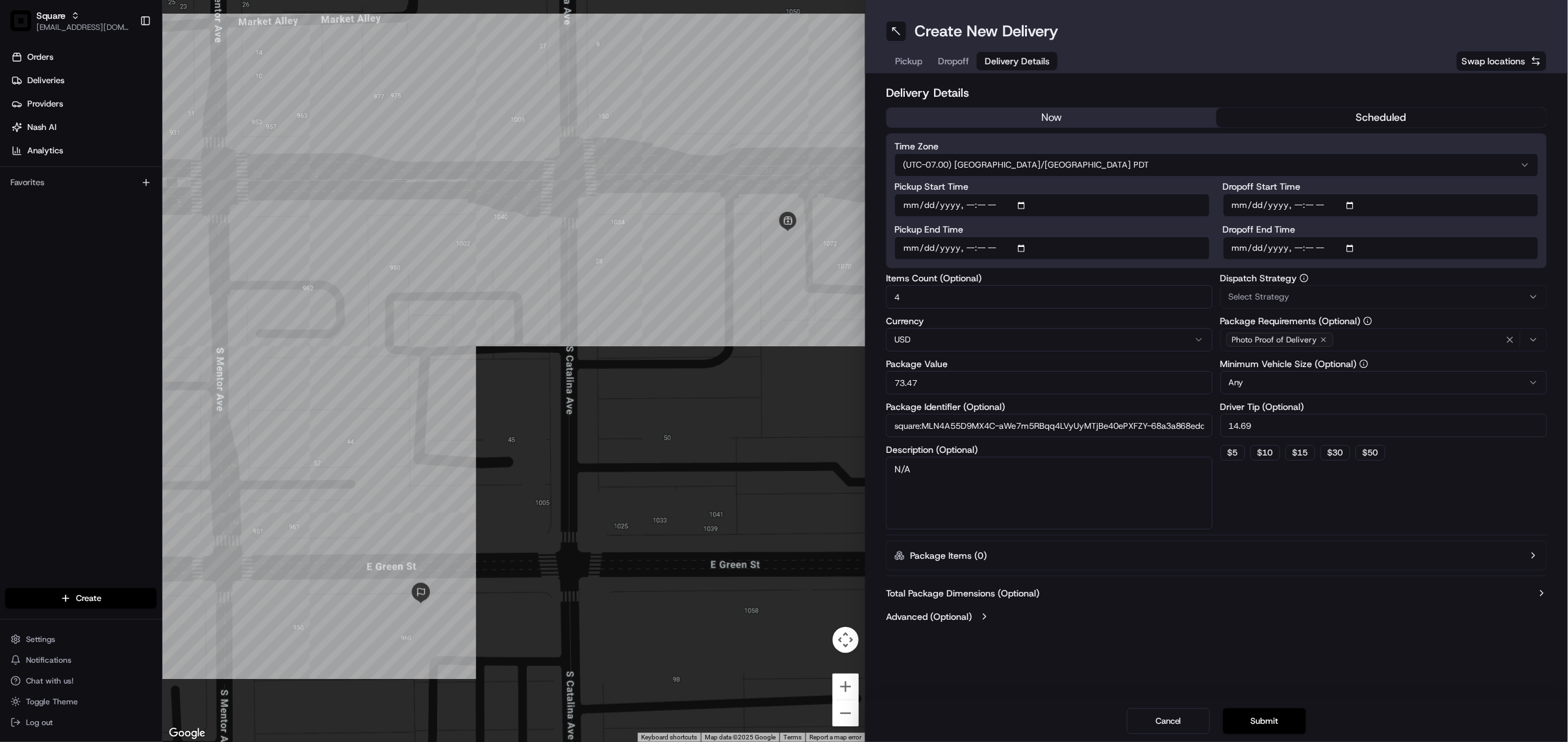
click at [1019, 244] on input "Pickup End Time" at bounding box center [1052, 248] width 315 height 23
click at [1028, 250] on input "Pickup End Time" at bounding box center [1052, 248] width 315 height 23
type input "2025-08-19T23:55"
click at [1246, 89] on h2 "Delivery Details" at bounding box center [1216, 93] width 662 height 19
click at [1353, 203] on input "Dropoff Start Time" at bounding box center [1381, 205] width 315 height 23
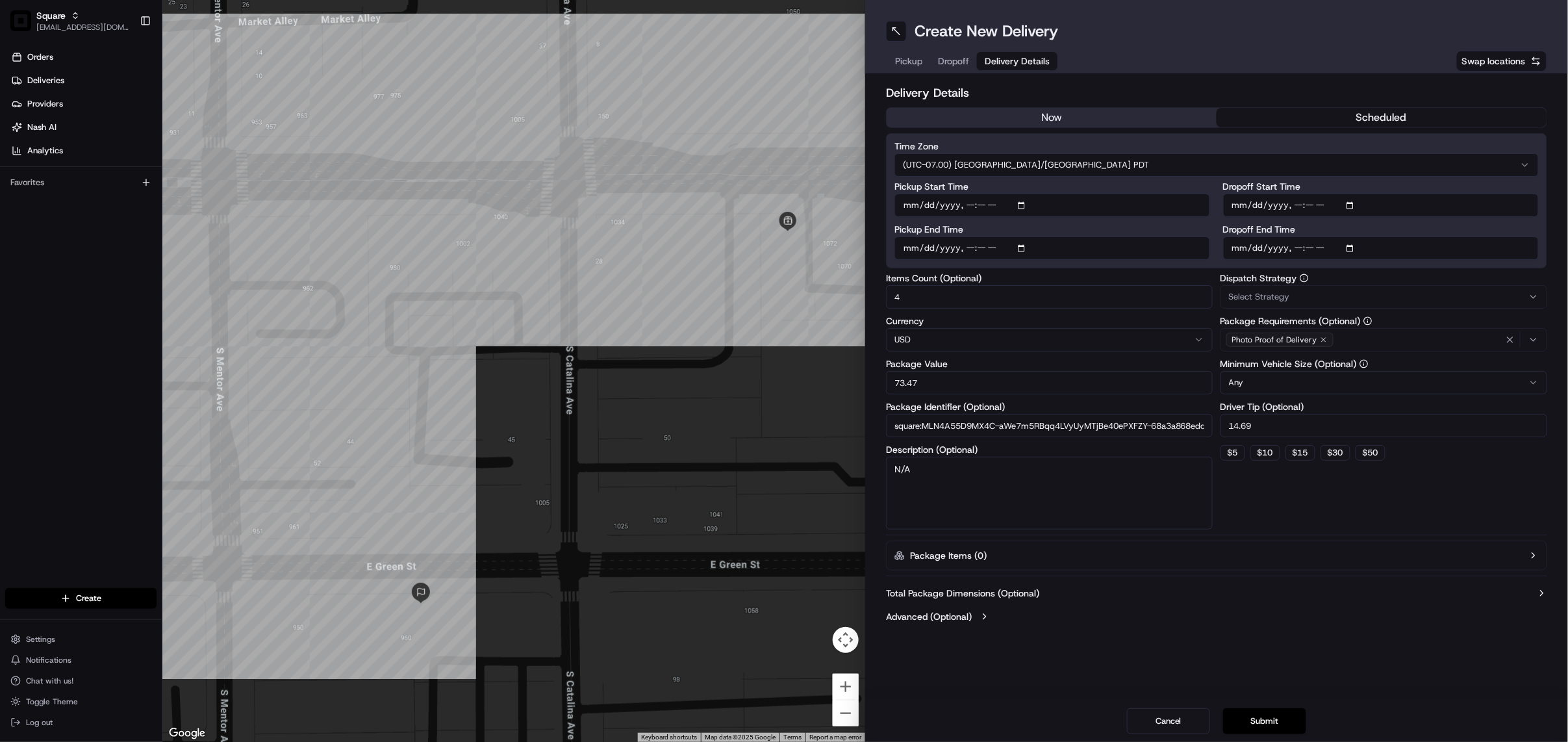
type input "2025-08-19T12:00"
click at [1456, 492] on div "Dispatch Strategy Select Strategy Package Requirements (Optional) Photo Proof o…" at bounding box center [1383, 401] width 327 height 256
click at [1352, 248] on input "Dropoff End Time" at bounding box center [1381, 248] width 315 height 23
type input "2025-08-19T12:15"
click at [1437, 87] on h2 "Delivery Details" at bounding box center [1216, 93] width 662 height 19
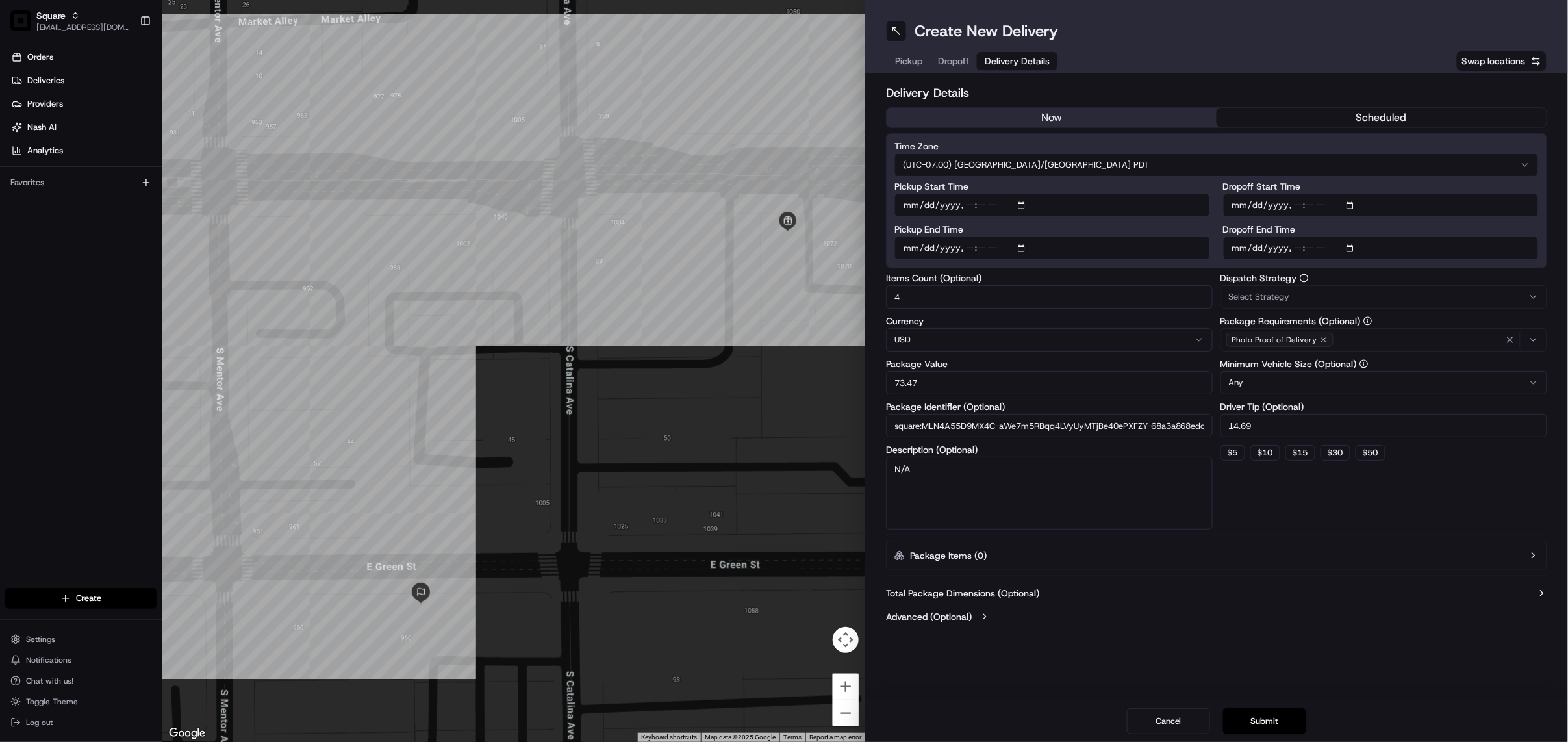
click at [1372, 294] on div "Select Strategy" at bounding box center [1383, 297] width 320 height 12
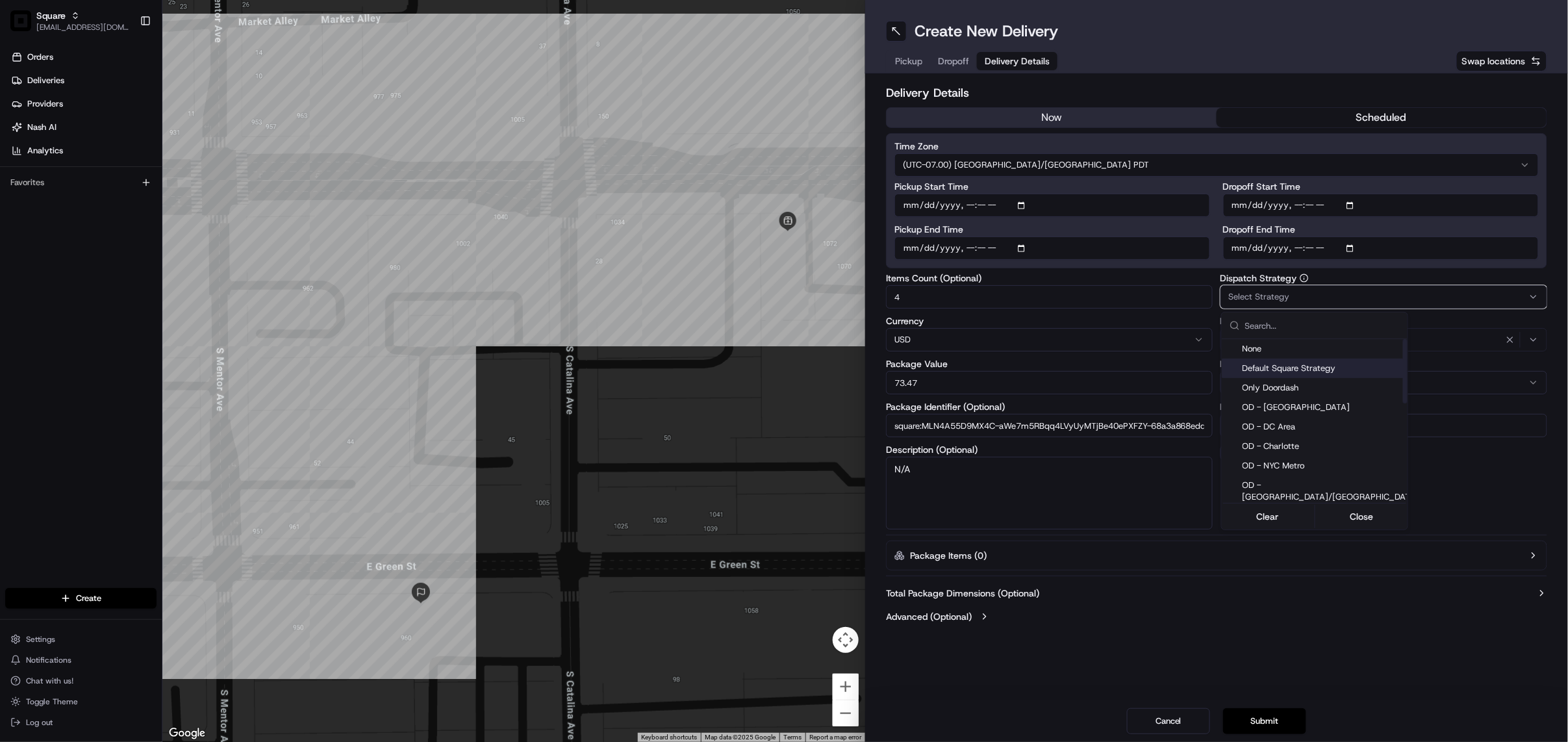
click at [1315, 364] on span "Default Square Strategy" at bounding box center [1331, 368] width 177 height 12
click at [1513, 492] on html "Square jespique@nashhelp.com Toggle Sidebar Orders Deliveries Providers Nash AI…" at bounding box center [784, 371] width 1568 height 742
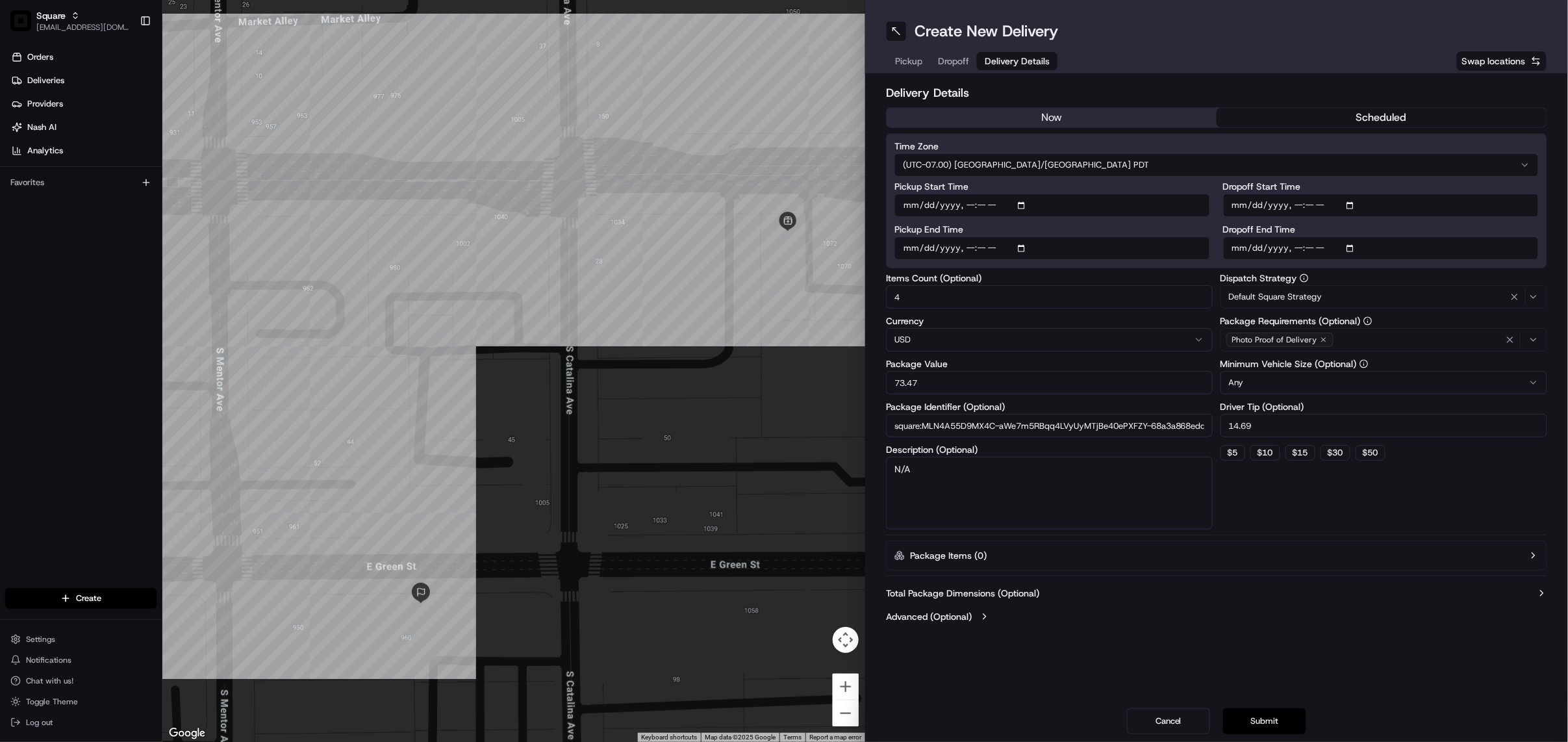
click at [1274, 721] on button "Submit" at bounding box center [1265, 721] width 83 height 26
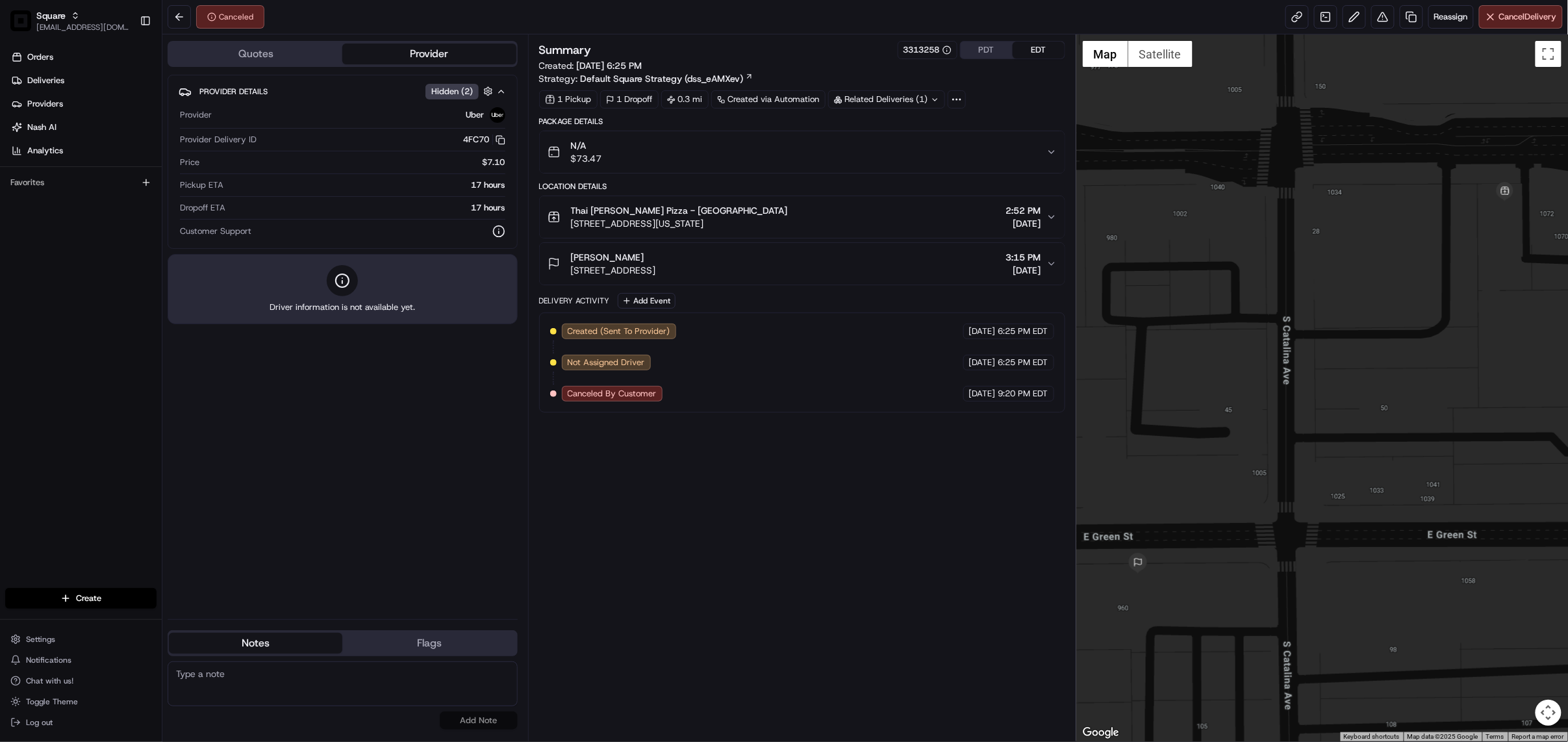
click at [302, 689] on textarea at bounding box center [342, 684] width 350 height 45
paste textarea "Chat/Caller Information: Merchant Reason for Call:"
click at [299, 689] on textarea "Chat/Caller Information: Merchant Reason for Call:" at bounding box center [342, 684] width 350 height 45
click at [462, 690] on textarea "Chat/Caller Information: Merchant Reason for Call: merchant accidentally cancel…" at bounding box center [342, 684] width 350 height 45
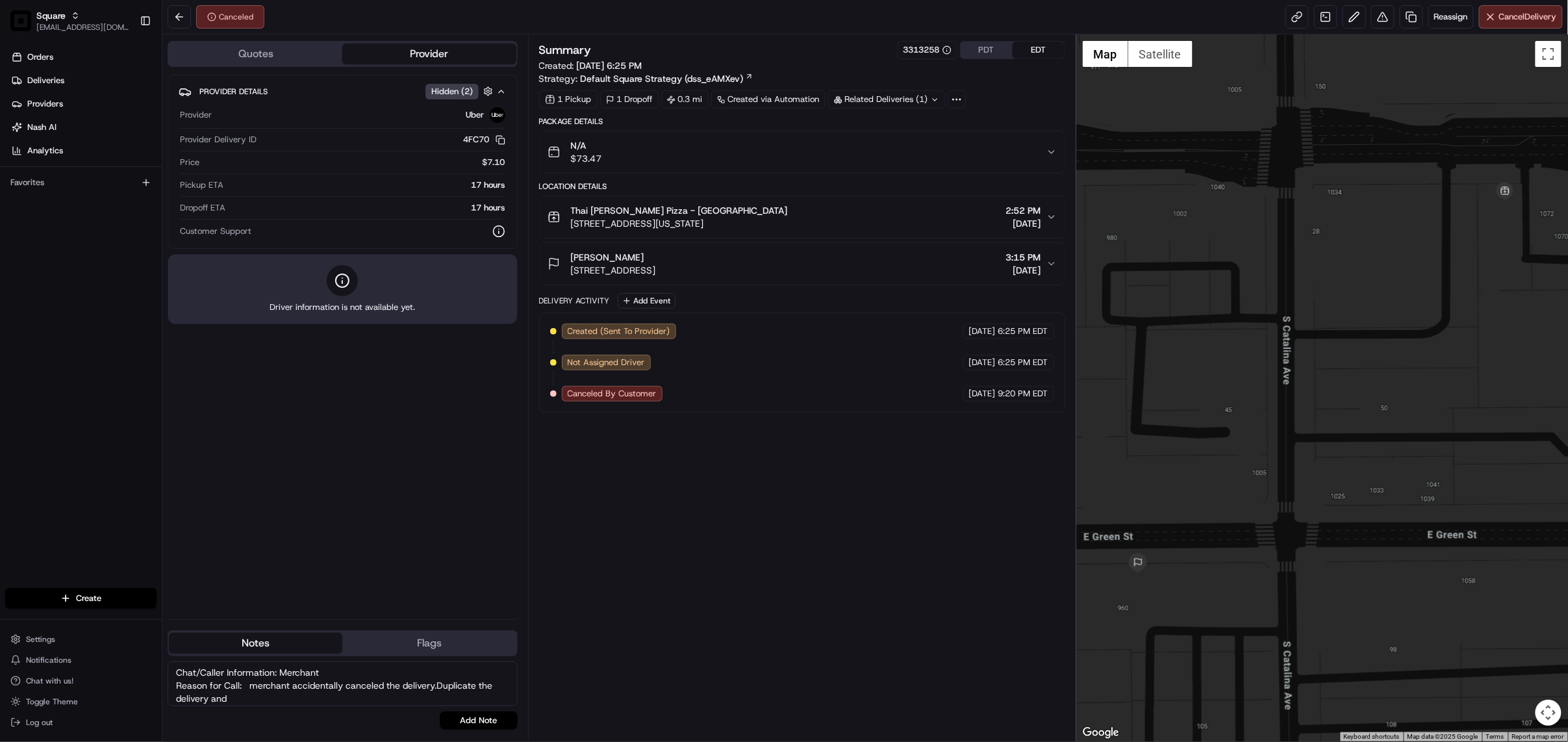
click at [437, 679] on textarea "Chat/Caller Information: Merchant Reason for Call: merchant accidentally cancel…" at bounding box center [342, 684] width 350 height 45
click at [242, 698] on textarea "Chat/Caller Information: Merchant Reason for Call: merchant accidentally cancel…" at bounding box center [342, 684] width 350 height 45
click at [317, 699] on textarea "Chat/Caller Information: Merchant Reason for Call: merchant accidentally cancel…" at bounding box center [342, 684] width 350 height 45
paste textarea "1576168"
type textarea "Chat/Caller Information: Merchant Reason for Call: merchant accidentally cancel…"
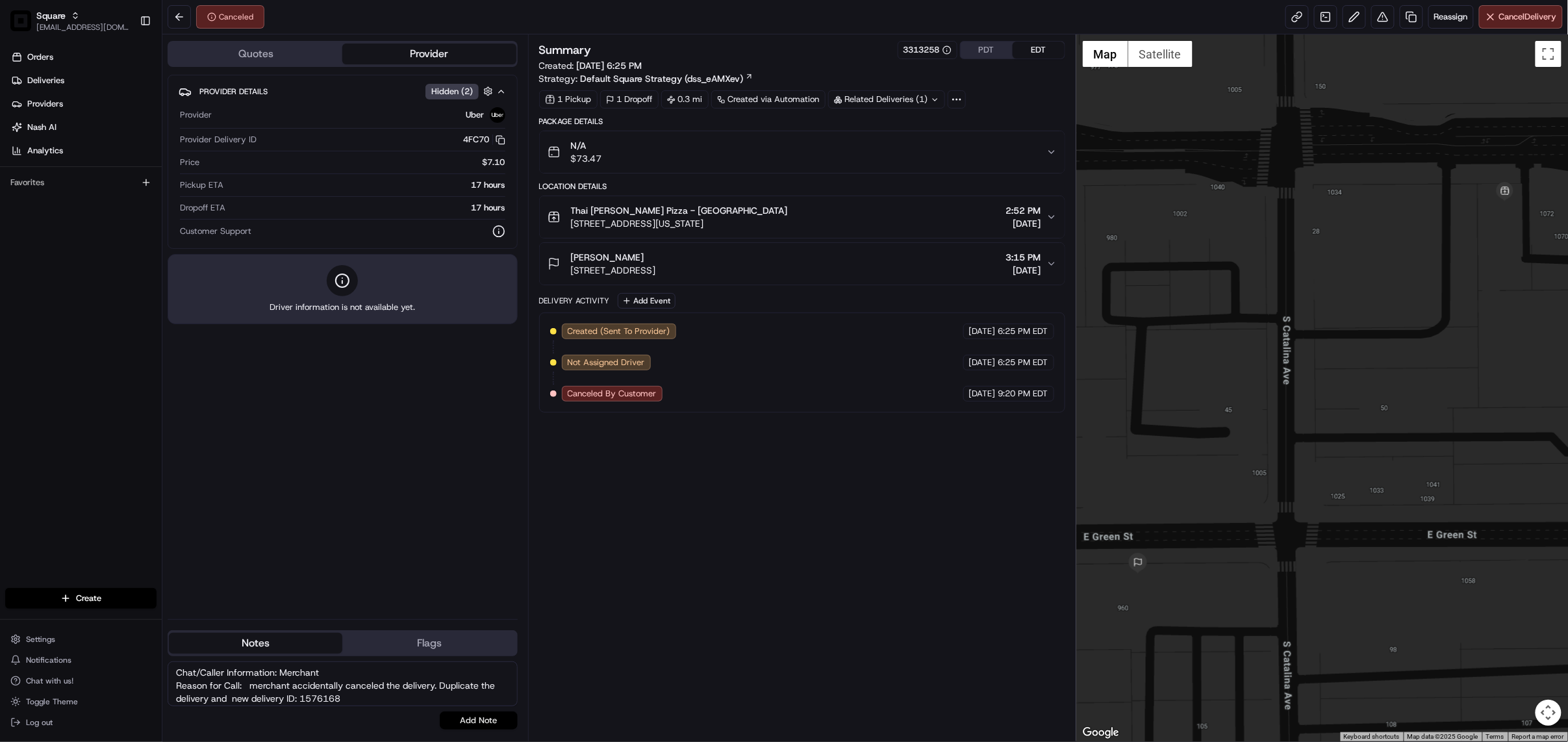
click at [498, 720] on button "Add Note" at bounding box center [478, 720] width 78 height 19
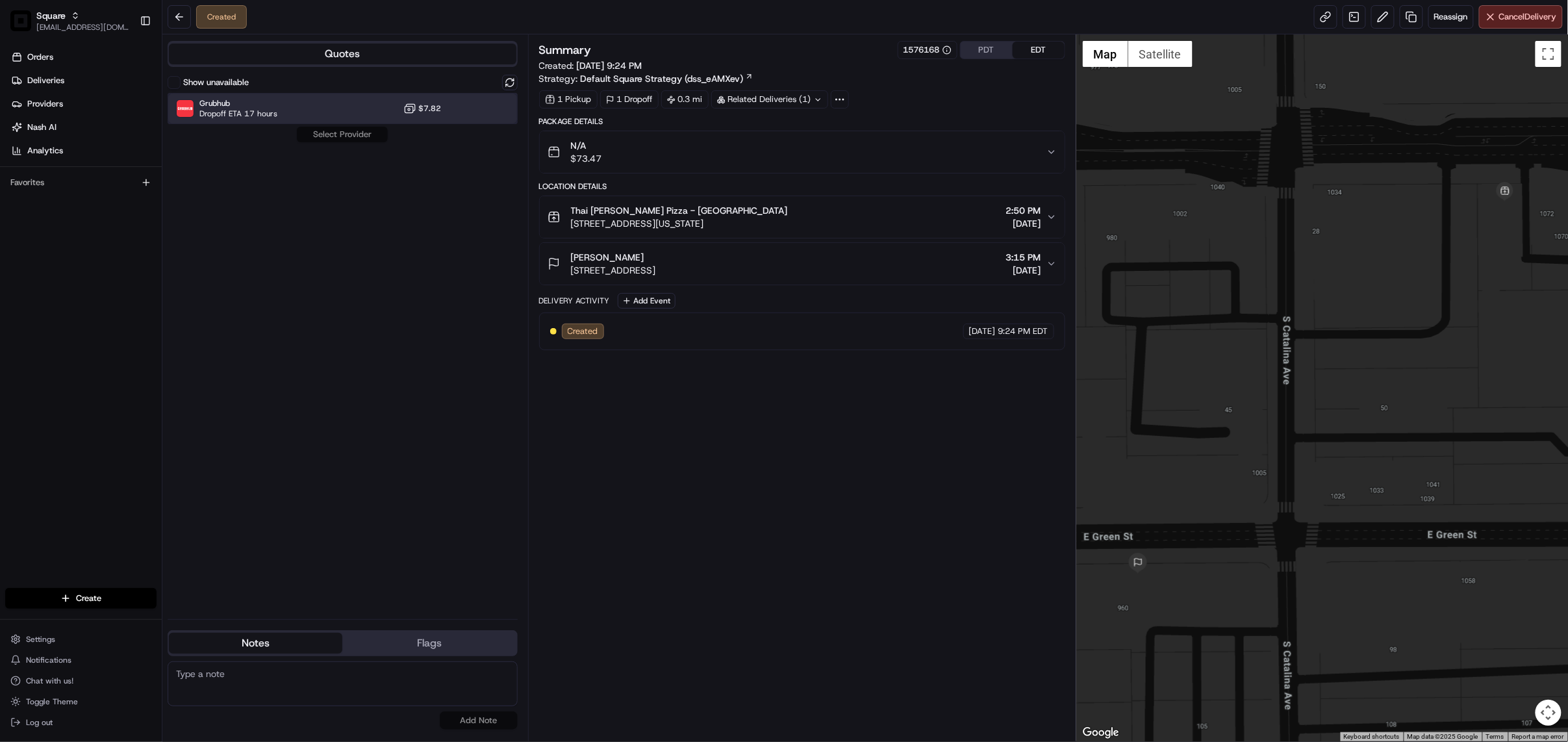
click at [378, 109] on div "Grubhub Dropoff ETA 17 hours $7.82" at bounding box center [342, 108] width 350 height 31
click at [346, 138] on button "Assign Provider" at bounding box center [342, 134] width 92 height 15
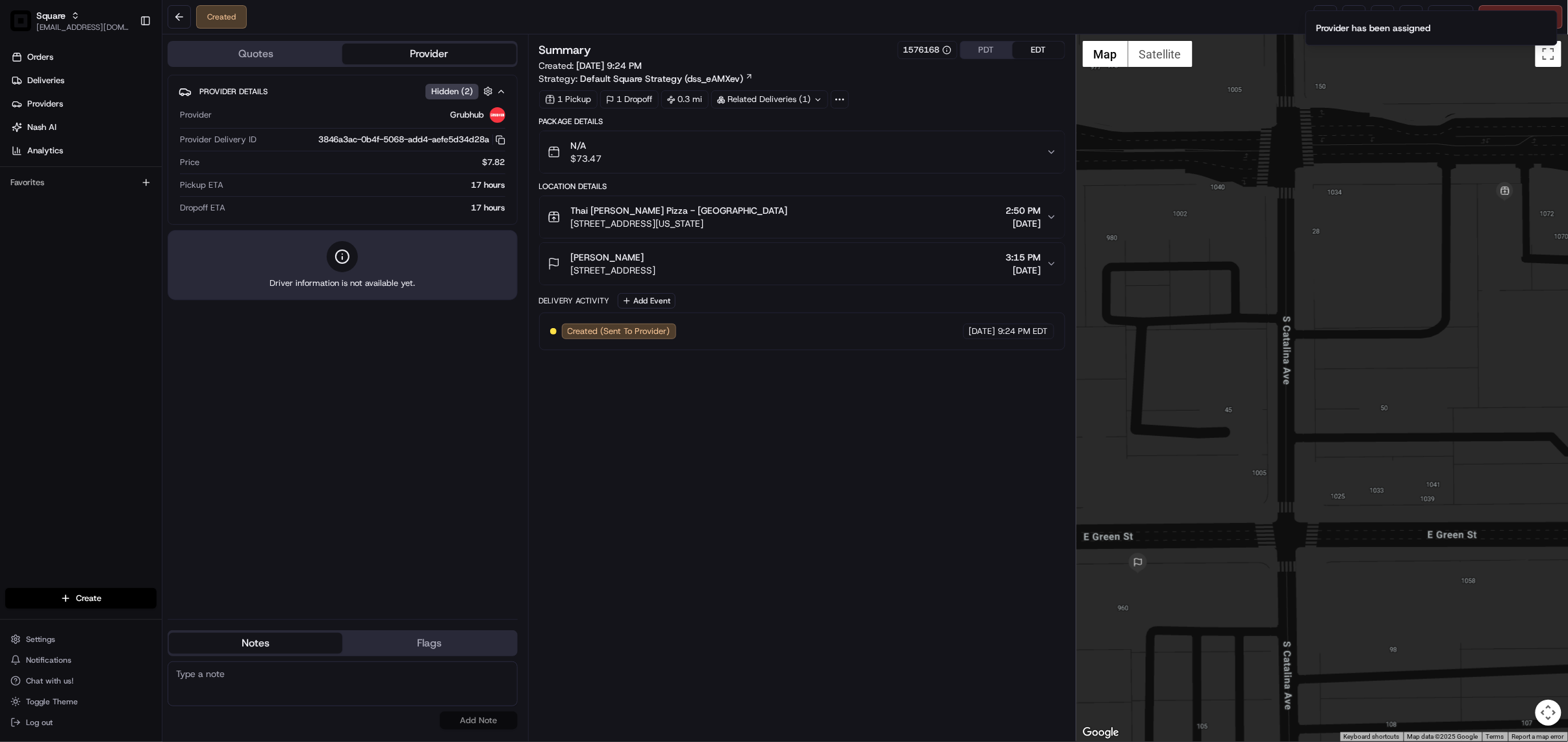
click at [981, 52] on button "PDT" at bounding box center [986, 50] width 52 height 17
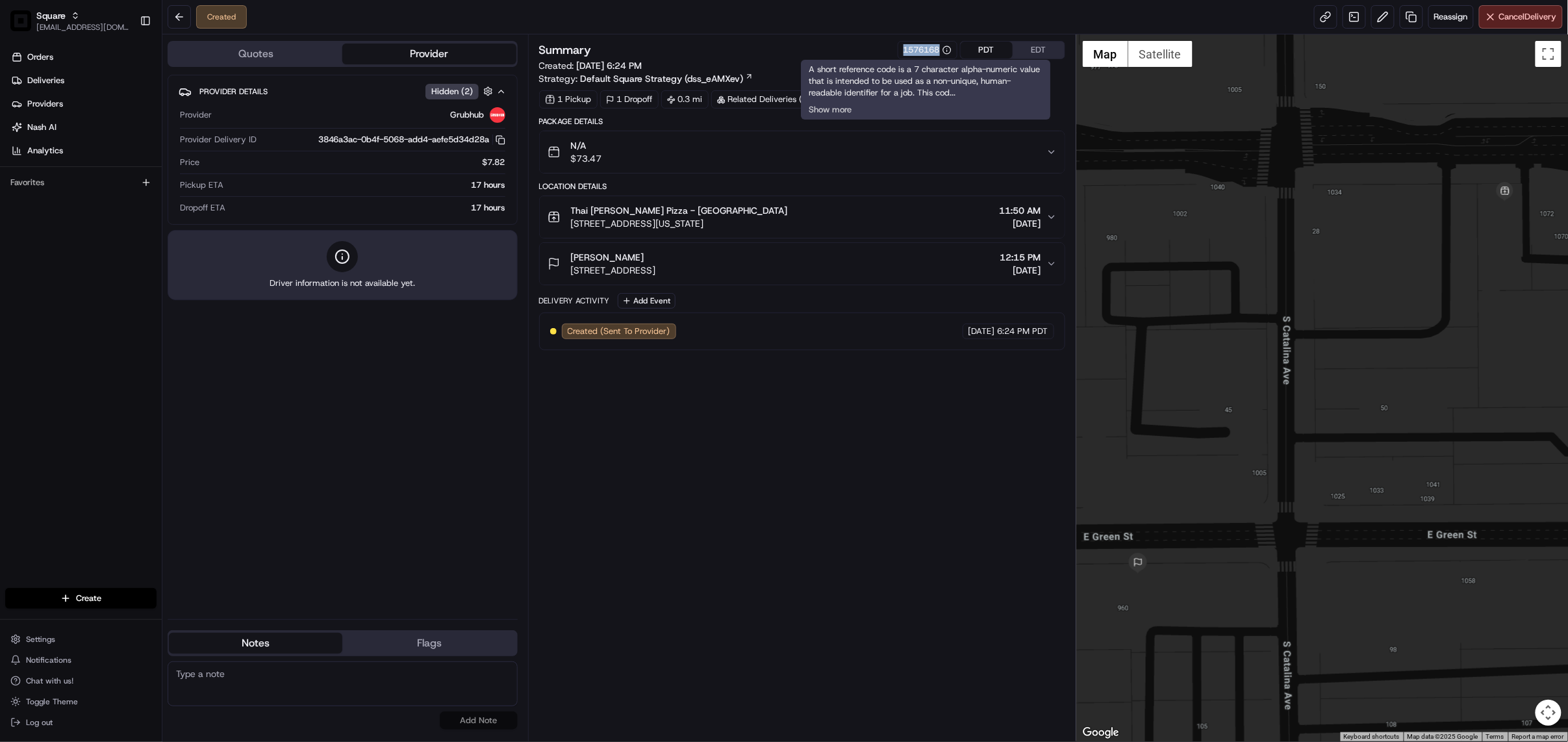
drag, startPoint x: 892, startPoint y: 47, endPoint x: 941, endPoint y: 50, distance: 49.1
click at [941, 50] on div "Summary 1576168 PDT EDT" at bounding box center [802, 50] width 526 height 19
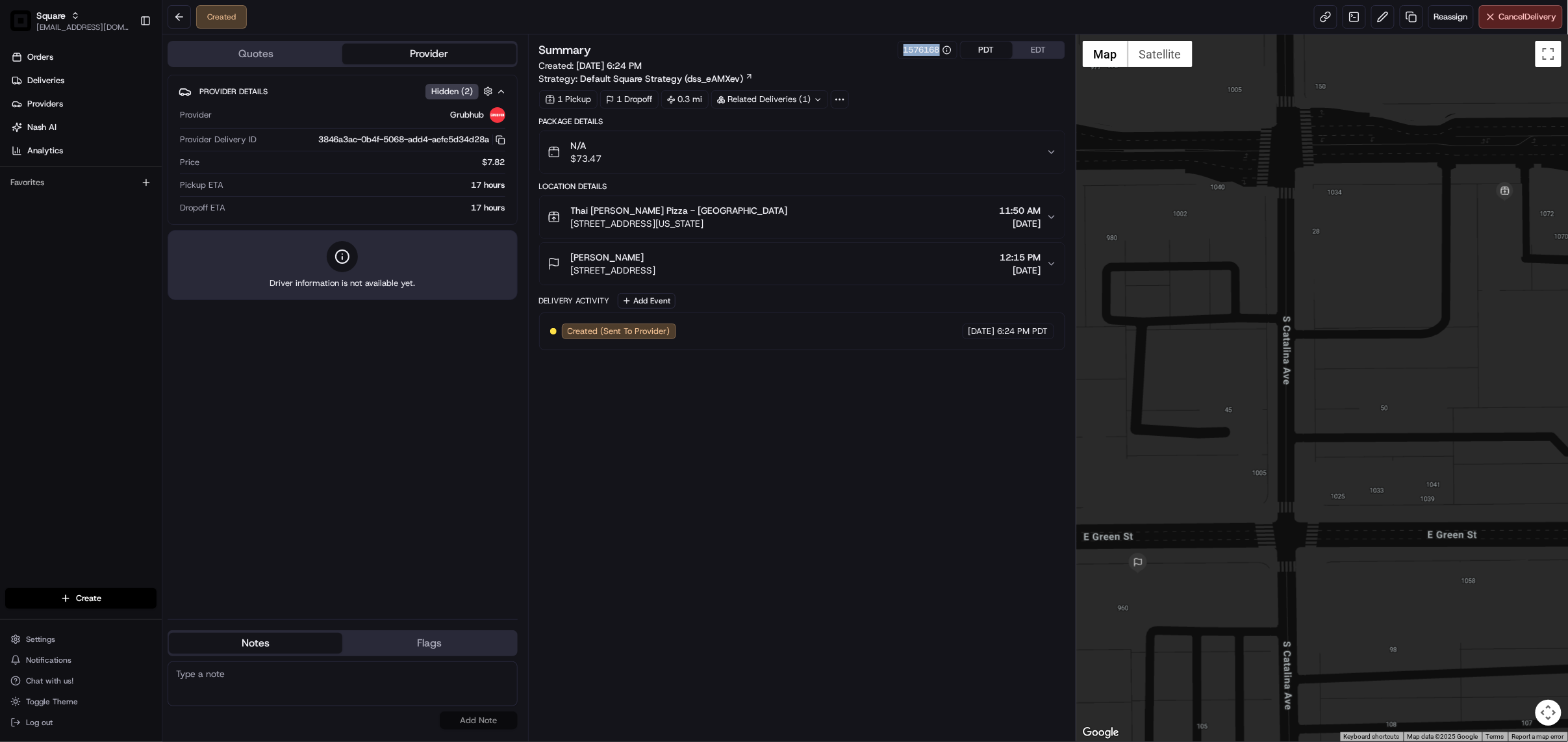
copy div "1576168"
